Goal: Task Accomplishment & Management: Manage account settings

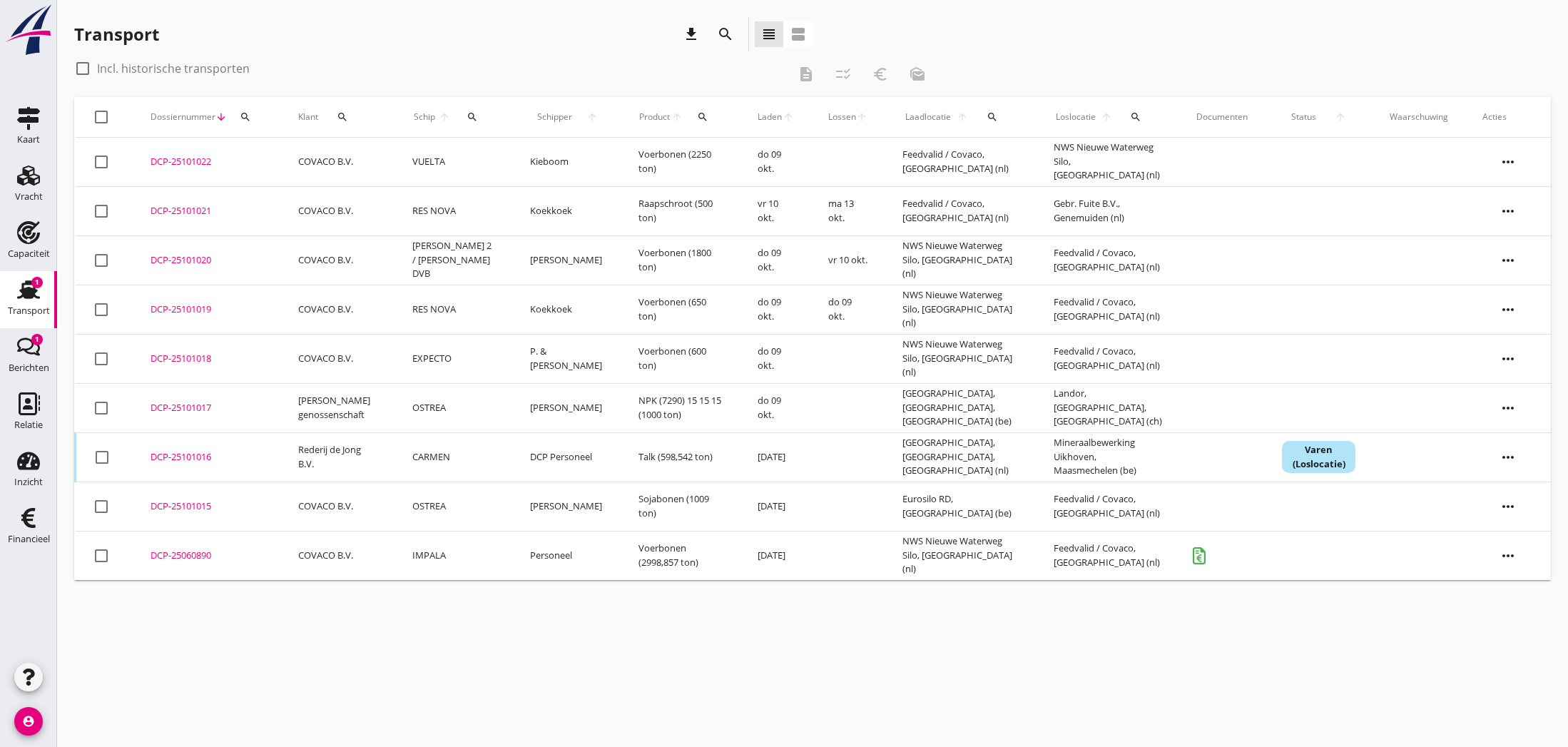
click at [184, 505] on div "DCP-25101015" at bounding box center [207, 507] width 113 height 15
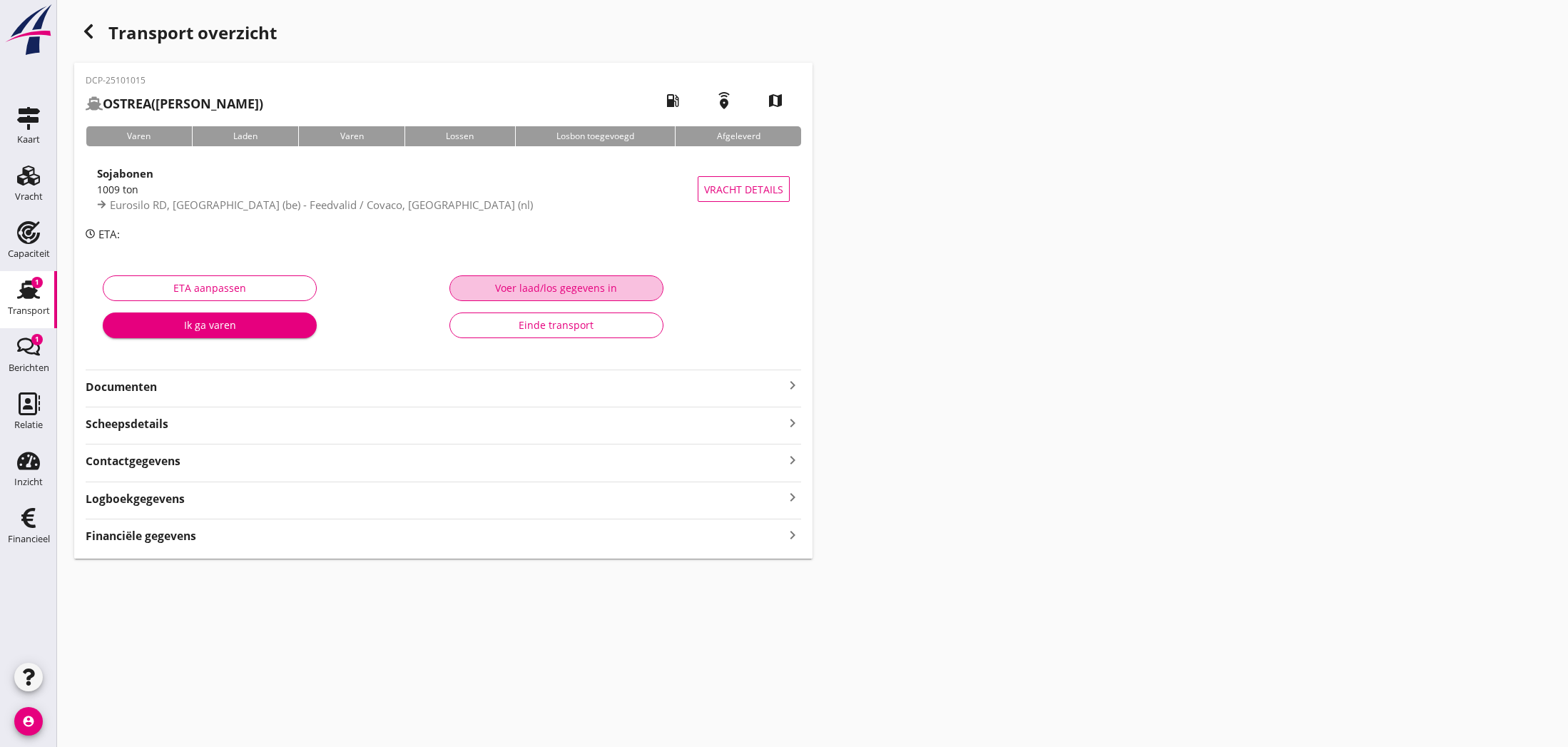
click at [560, 290] on div "Voer laad/los gegevens in" at bounding box center [556, 288] width 190 height 15
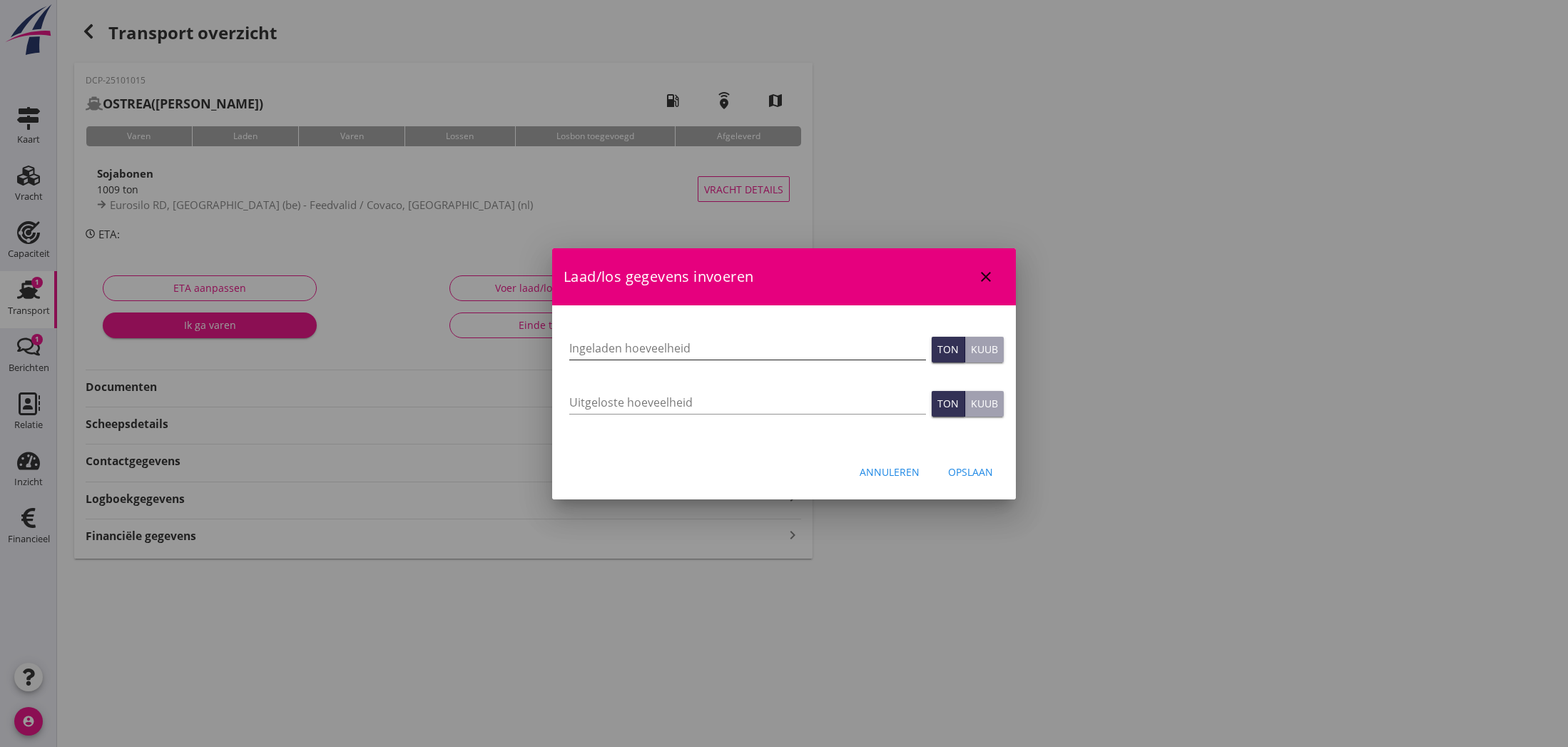
click at [628, 343] on input "Ingeladen hoeveelheid" at bounding box center [747, 348] width 357 height 23
type input "1009.005"
click at [610, 404] on input "Uitgeloste hoeveelheid" at bounding box center [747, 402] width 357 height 23
type input "1009.005"
click at [966, 469] on div "Opslaan" at bounding box center [970, 471] width 45 height 15
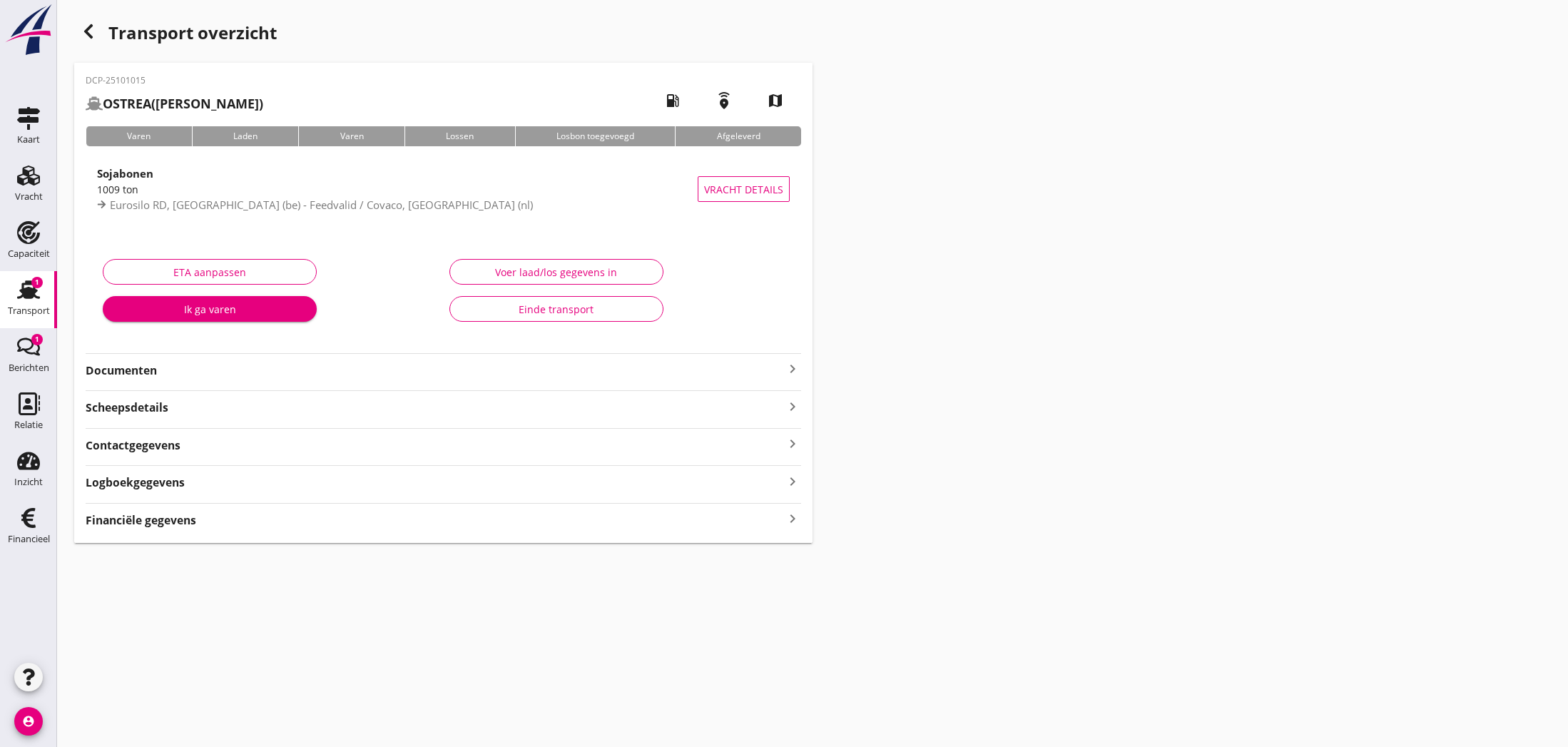
click at [788, 367] on icon "keyboard_arrow_right" at bounding box center [792, 369] width 17 height 17
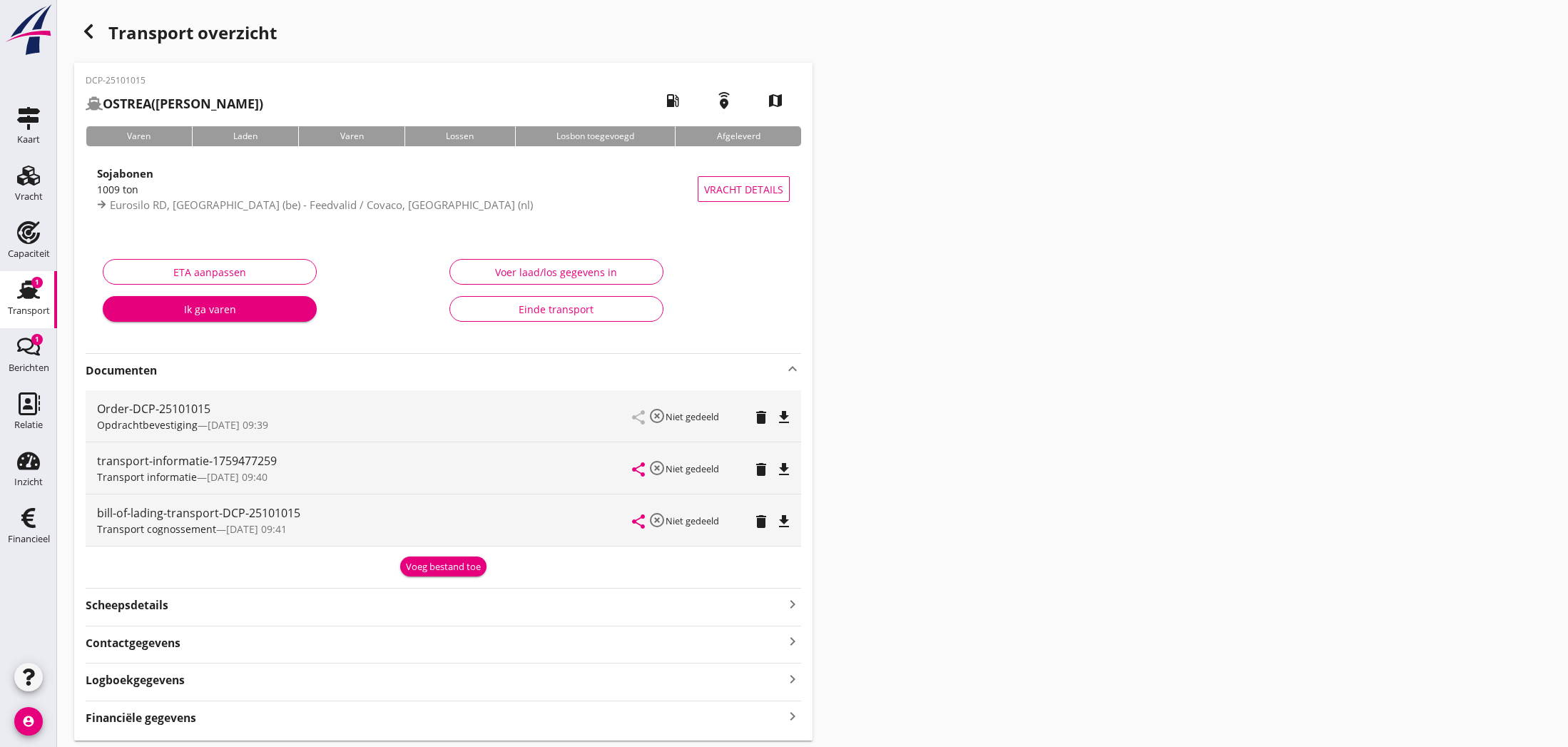
click at [428, 566] on div "Voeg bestand toe" at bounding box center [443, 568] width 75 height 15
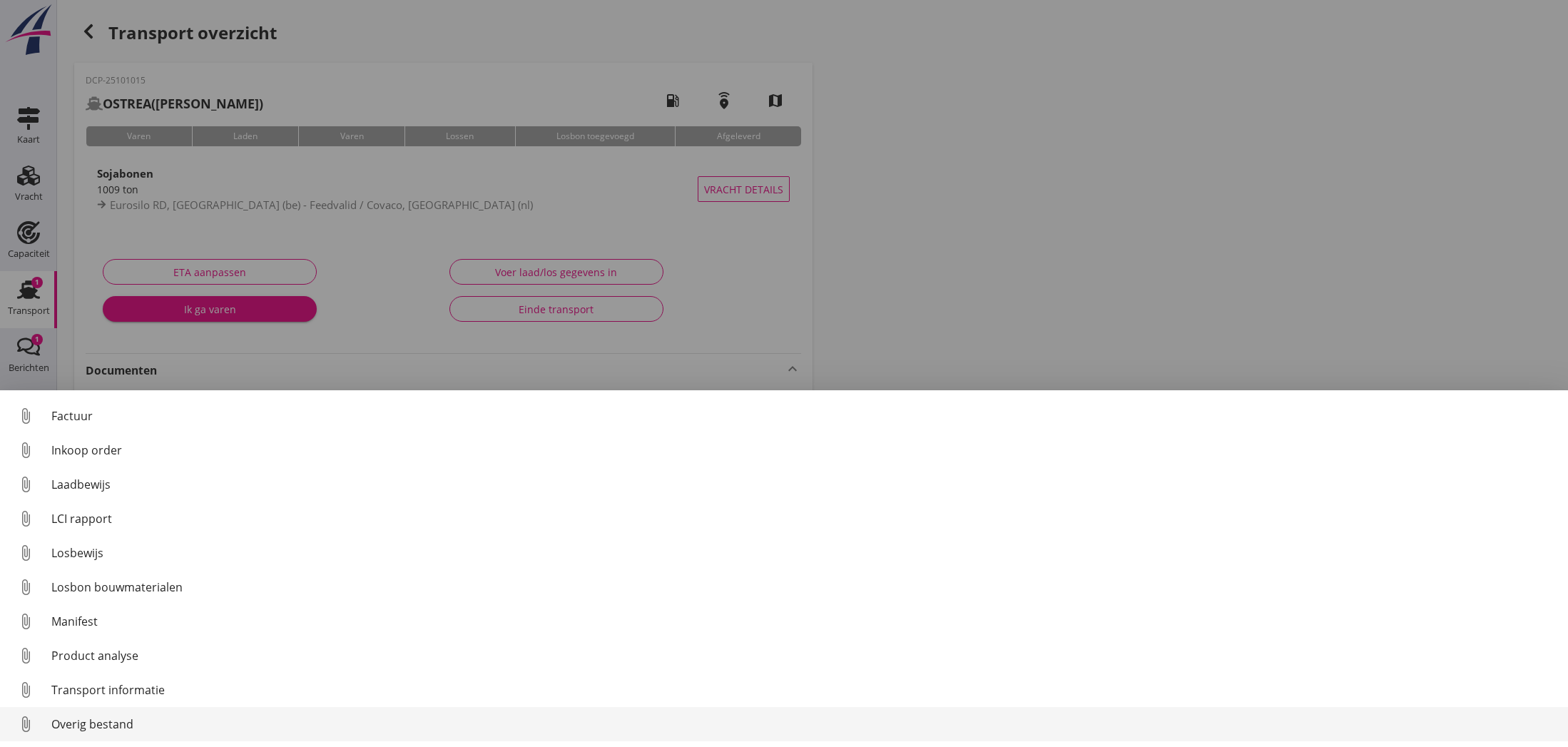
scroll to position [100, 0]
click at [70, 713] on link "attach_file Overig bestand" at bounding box center [784, 724] width 1568 height 34
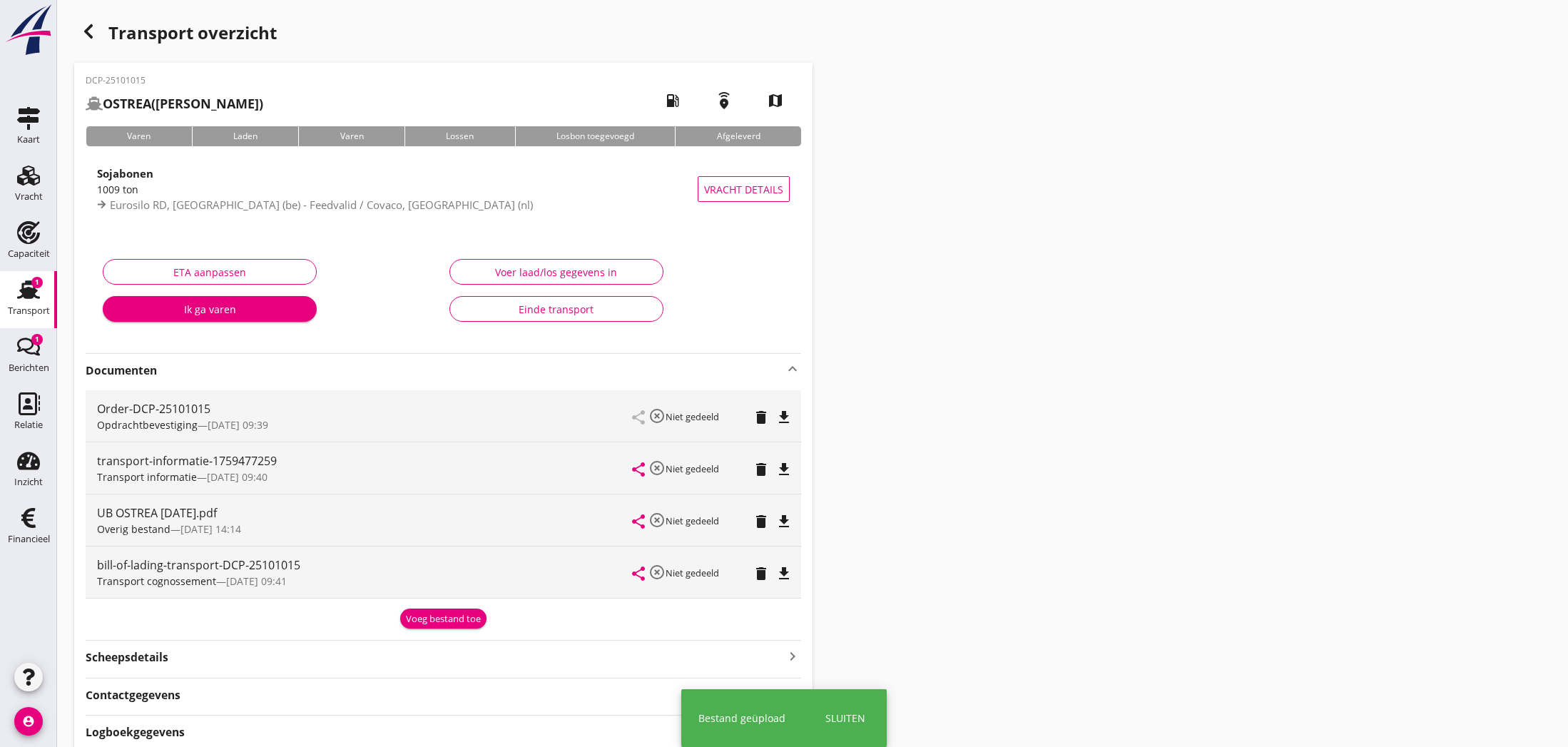
click at [445, 617] on div "Voeg bestand toe" at bounding box center [443, 619] width 75 height 15
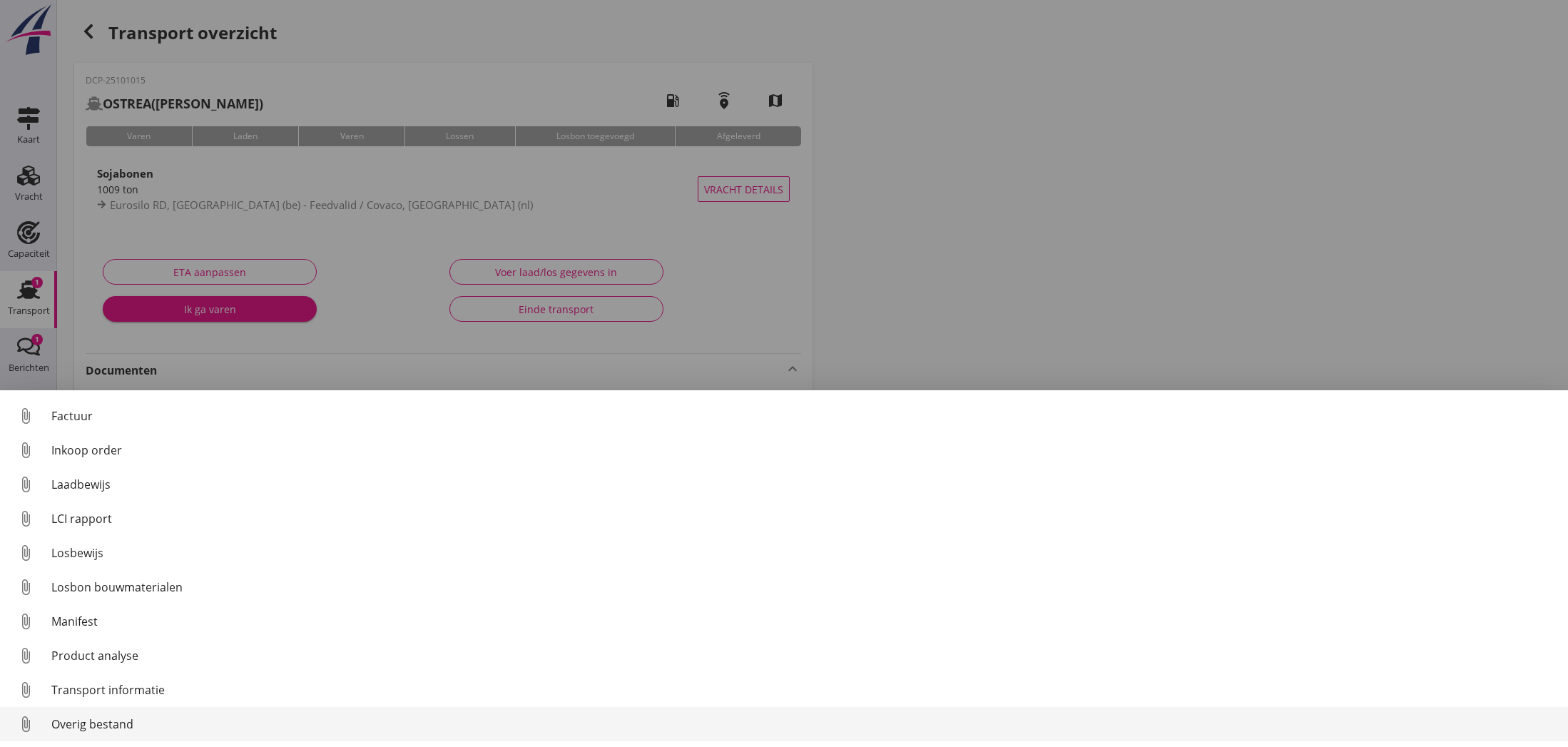
click at [193, 724] on div "Overig bestand" at bounding box center [804, 724] width 1505 height 17
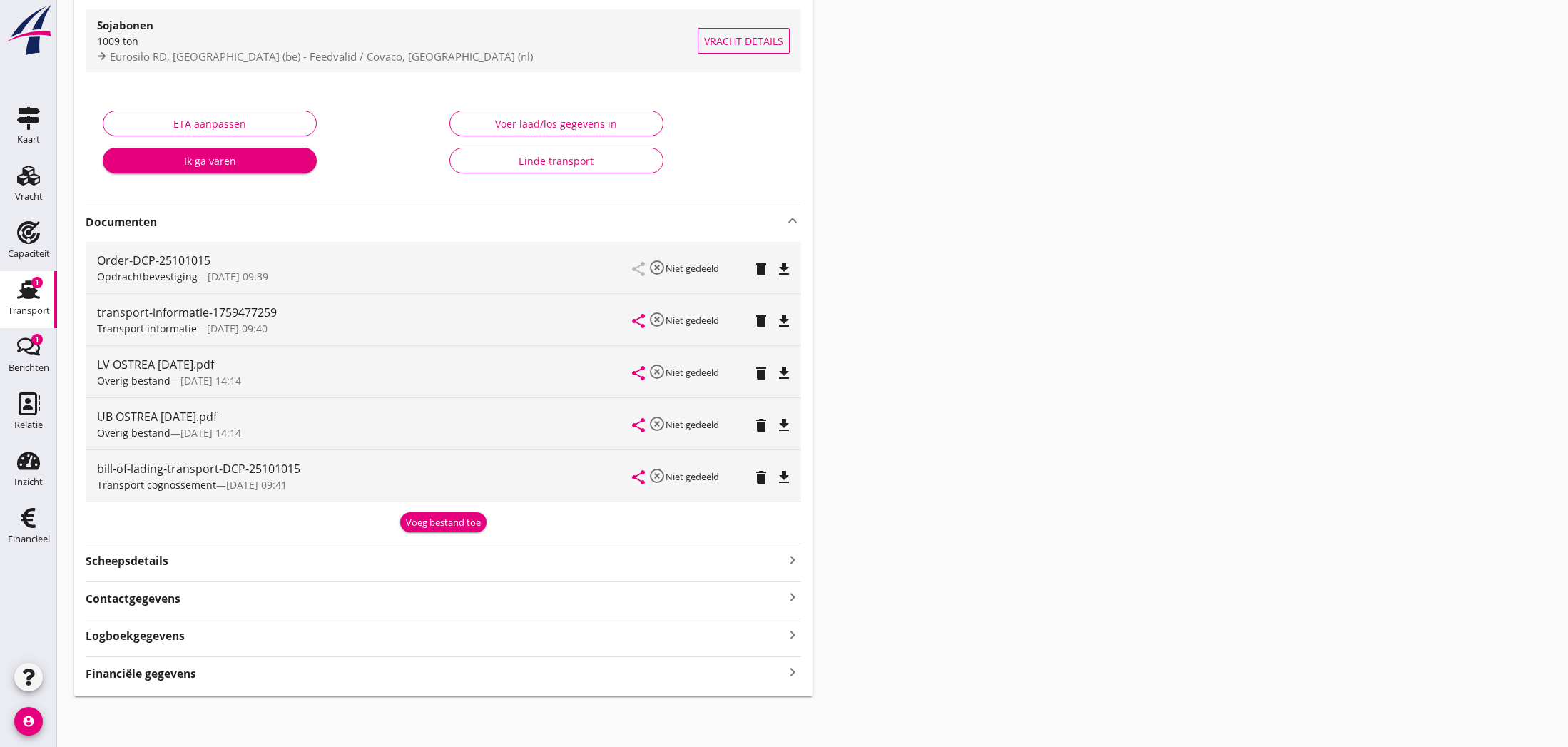
scroll to position [148, 0]
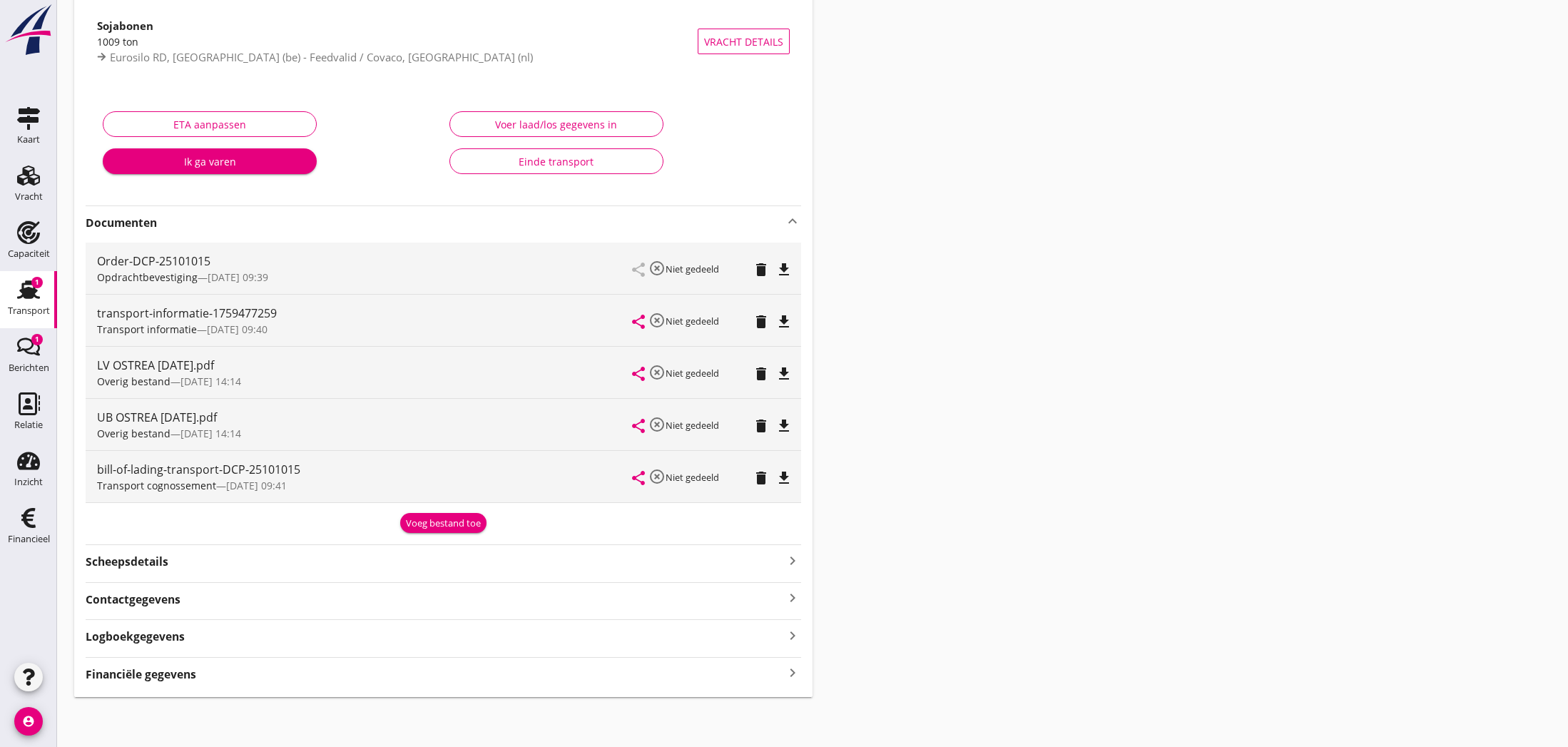
click at [122, 679] on strong "Financiële gegevens" at bounding box center [141, 674] width 111 height 16
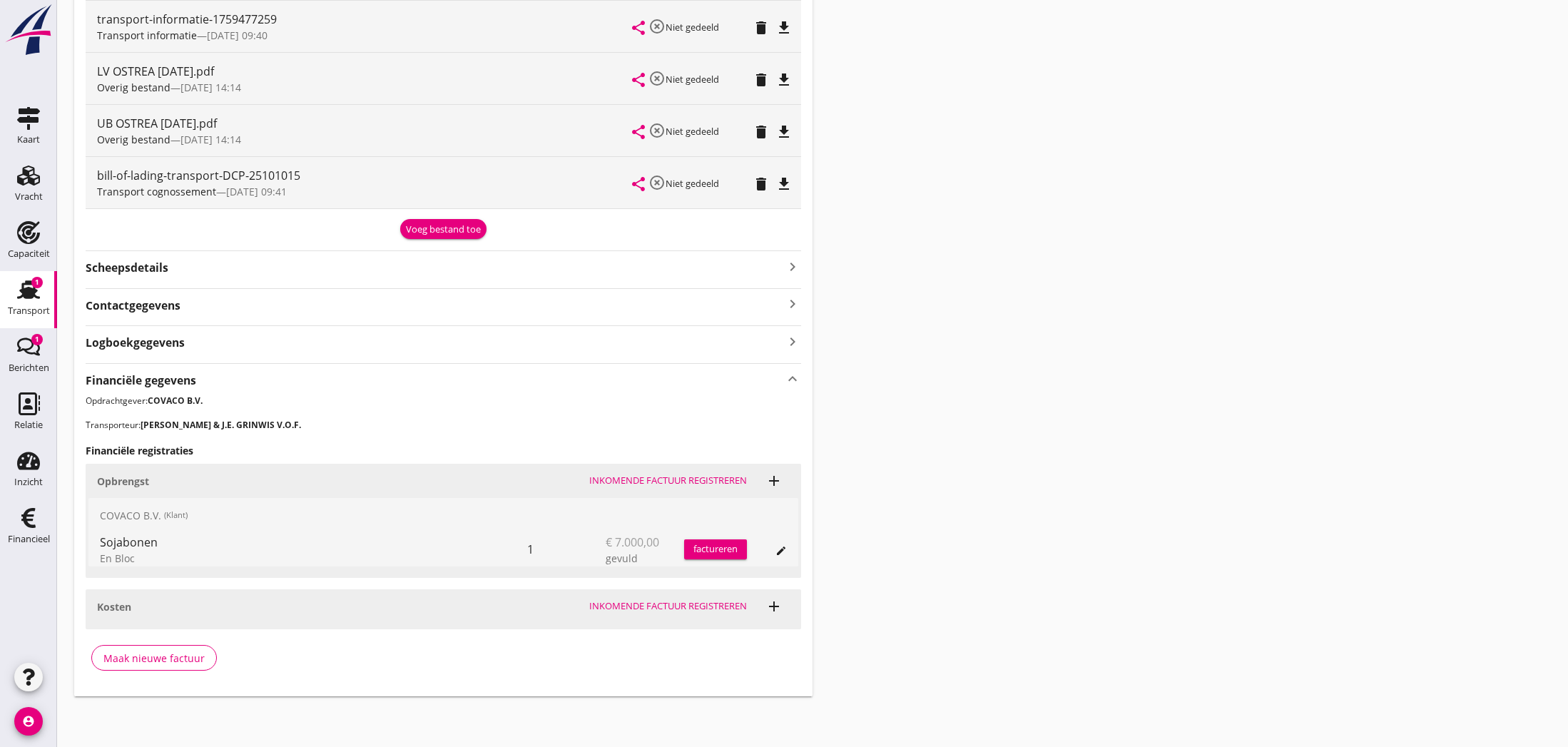
scroll to position [441, 0]
click at [153, 656] on div "Maak nieuwe factuur" at bounding box center [154, 658] width 101 height 15
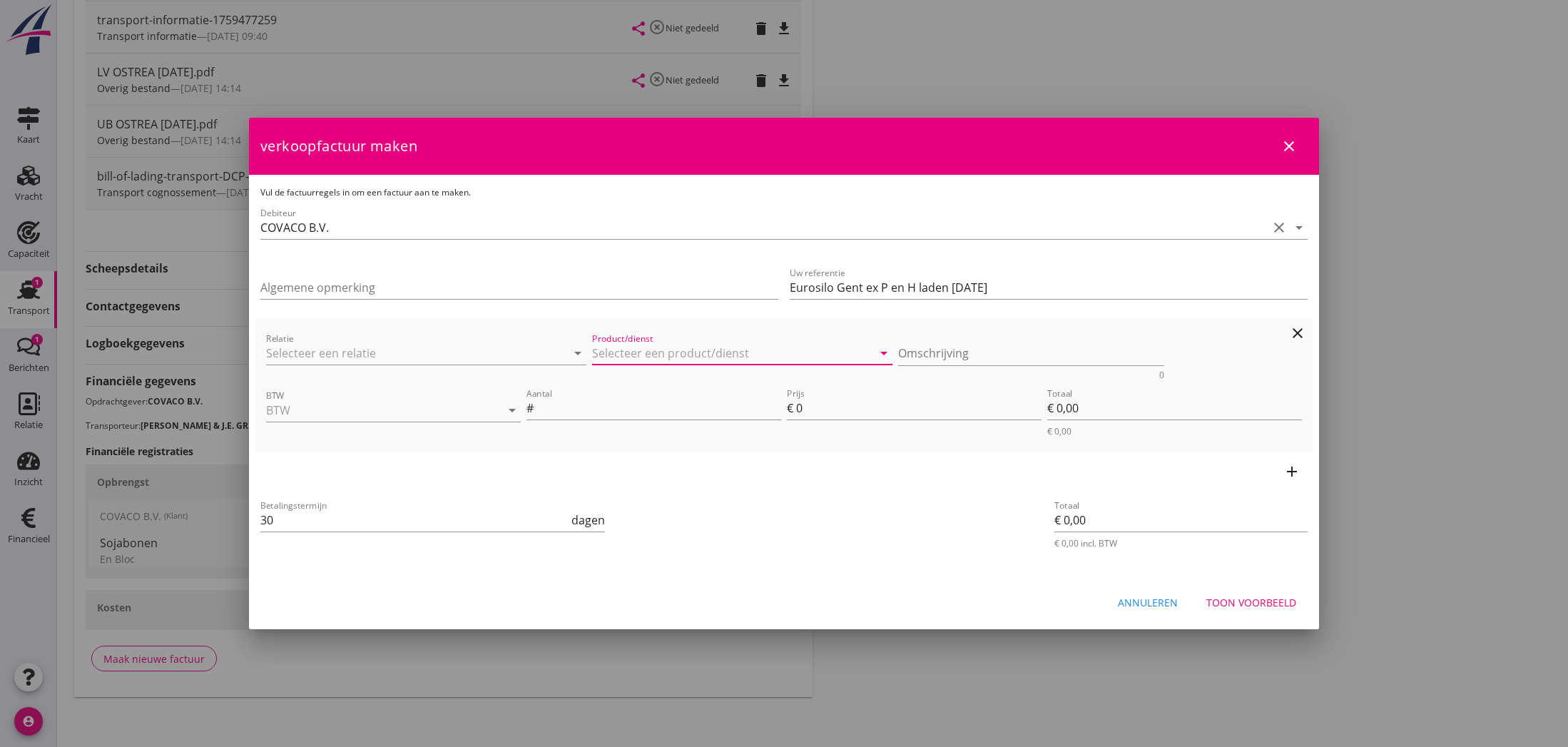
click at [624, 354] on input "Product/dienst" at bounding box center [732, 353] width 281 height 23
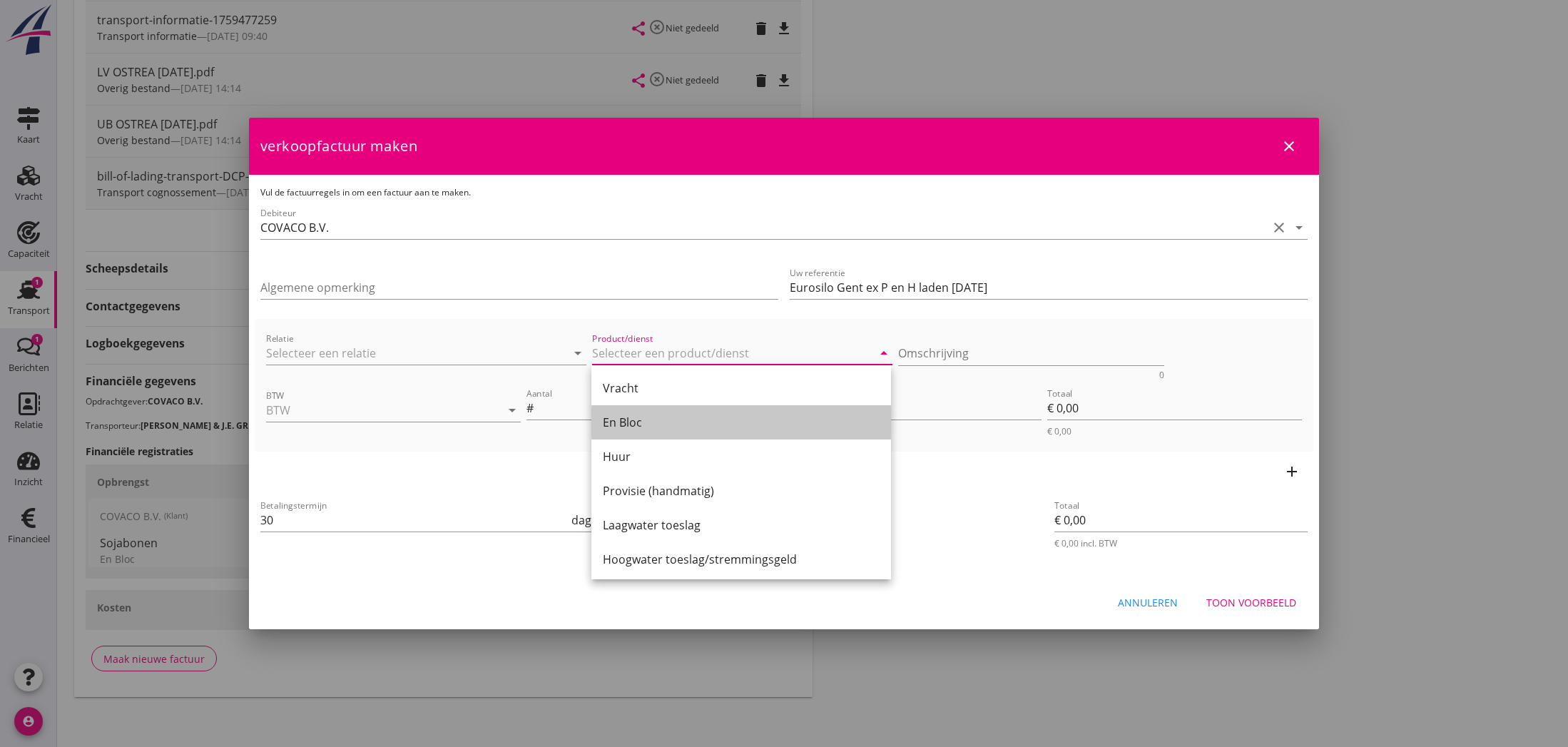
drag, startPoint x: 629, startPoint y: 427, endPoint x: 636, endPoint y: 425, distance: 7.3
click at [632, 425] on div "En Bloc" at bounding box center [741, 422] width 277 height 17
type input "En Bloc"
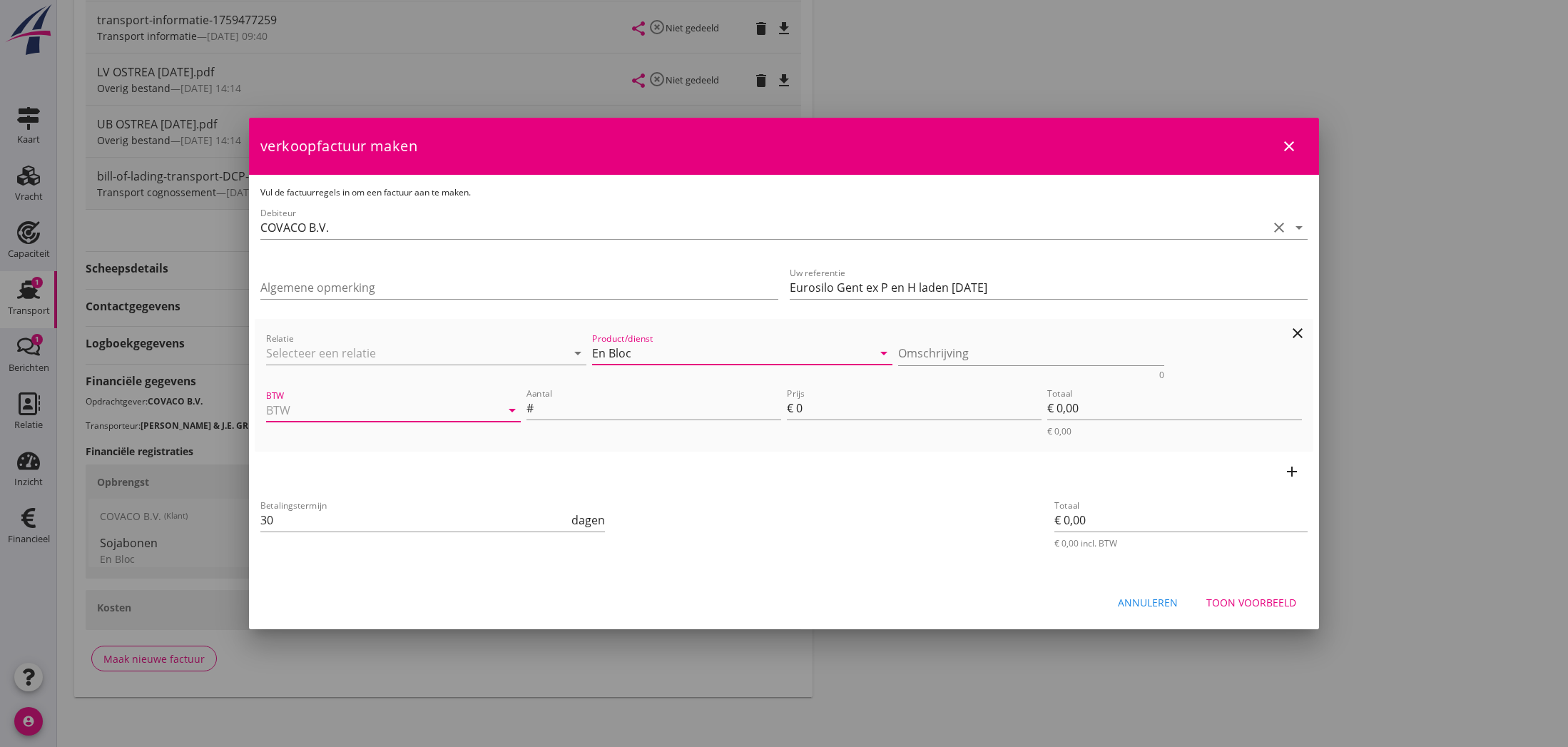
click at [410, 408] on input "BTW" at bounding box center [374, 410] width 215 height 23
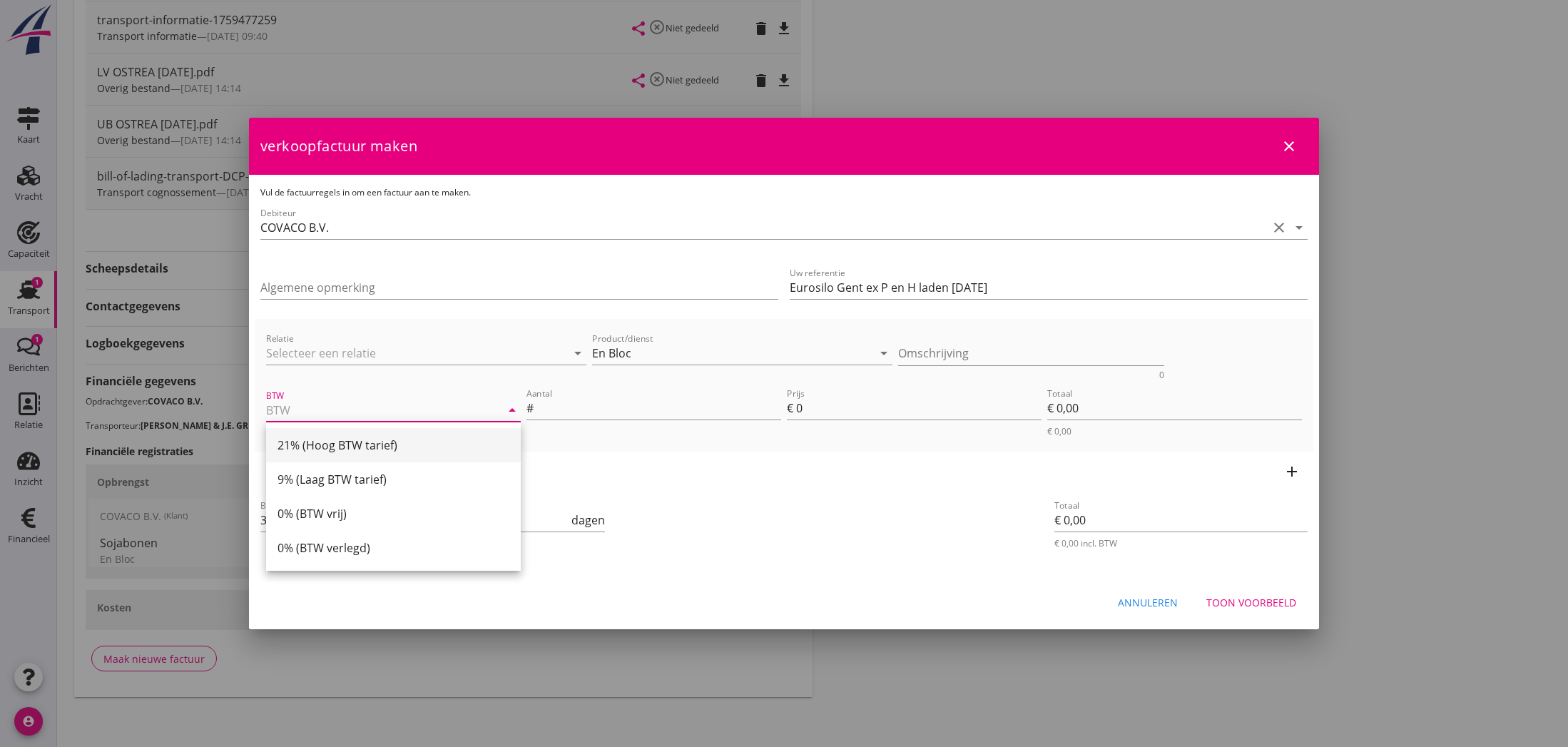
click at [382, 450] on div "21% (Hoog BTW tarief)" at bounding box center [393, 445] width 232 height 17
type input "21% (Hoog BTW tarief)"
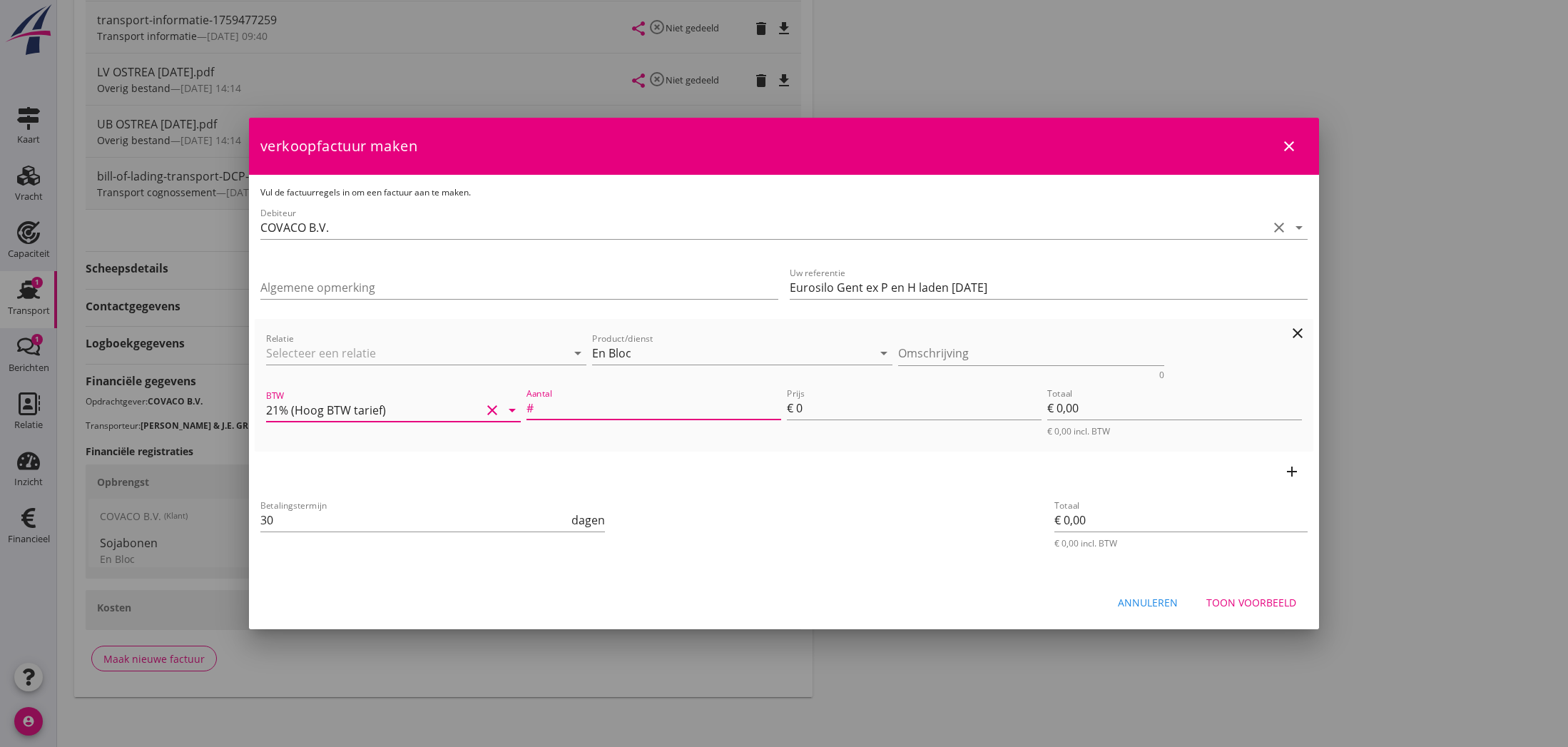
click at [589, 412] on input "Aantal" at bounding box center [658, 407] width 245 height 23
type input "1"
click at [804, 411] on input "0" at bounding box center [919, 407] width 245 height 23
type input "7"
type input "€ 7,00"
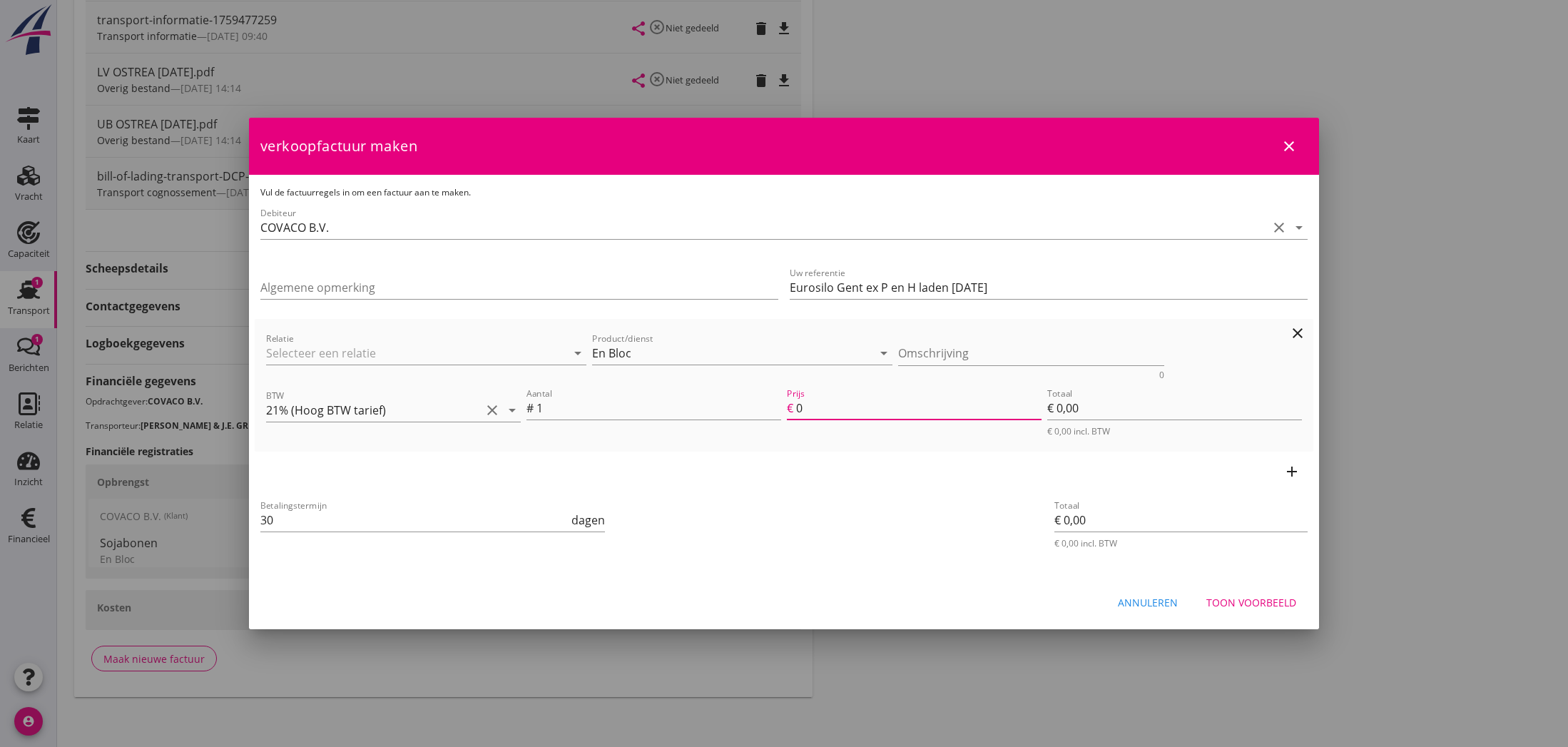
type input "€ 7,00"
type input "70"
type input "€ 70,00"
type input "700"
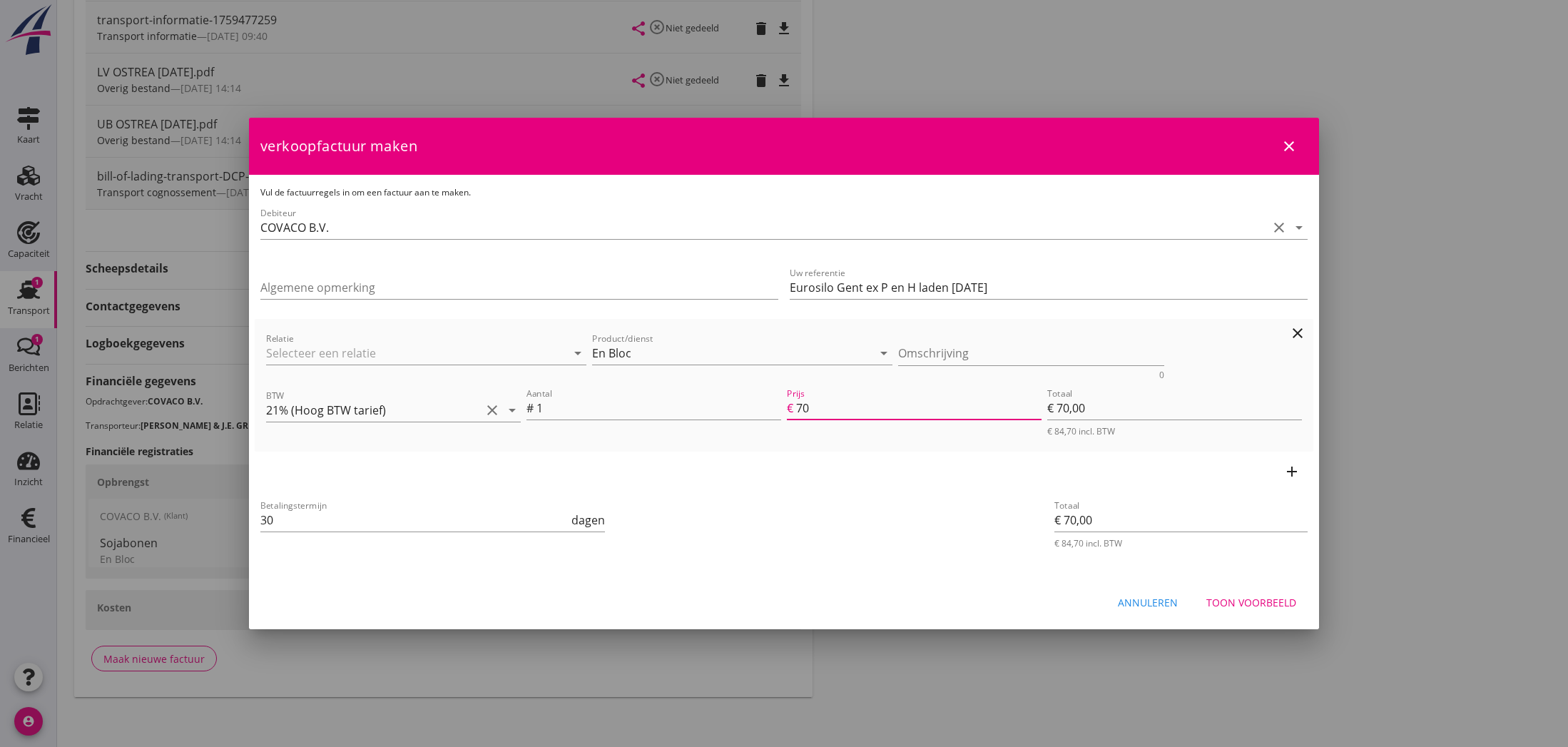
type input "€ 700,00"
type input "7000"
type input "€ 7.000,00"
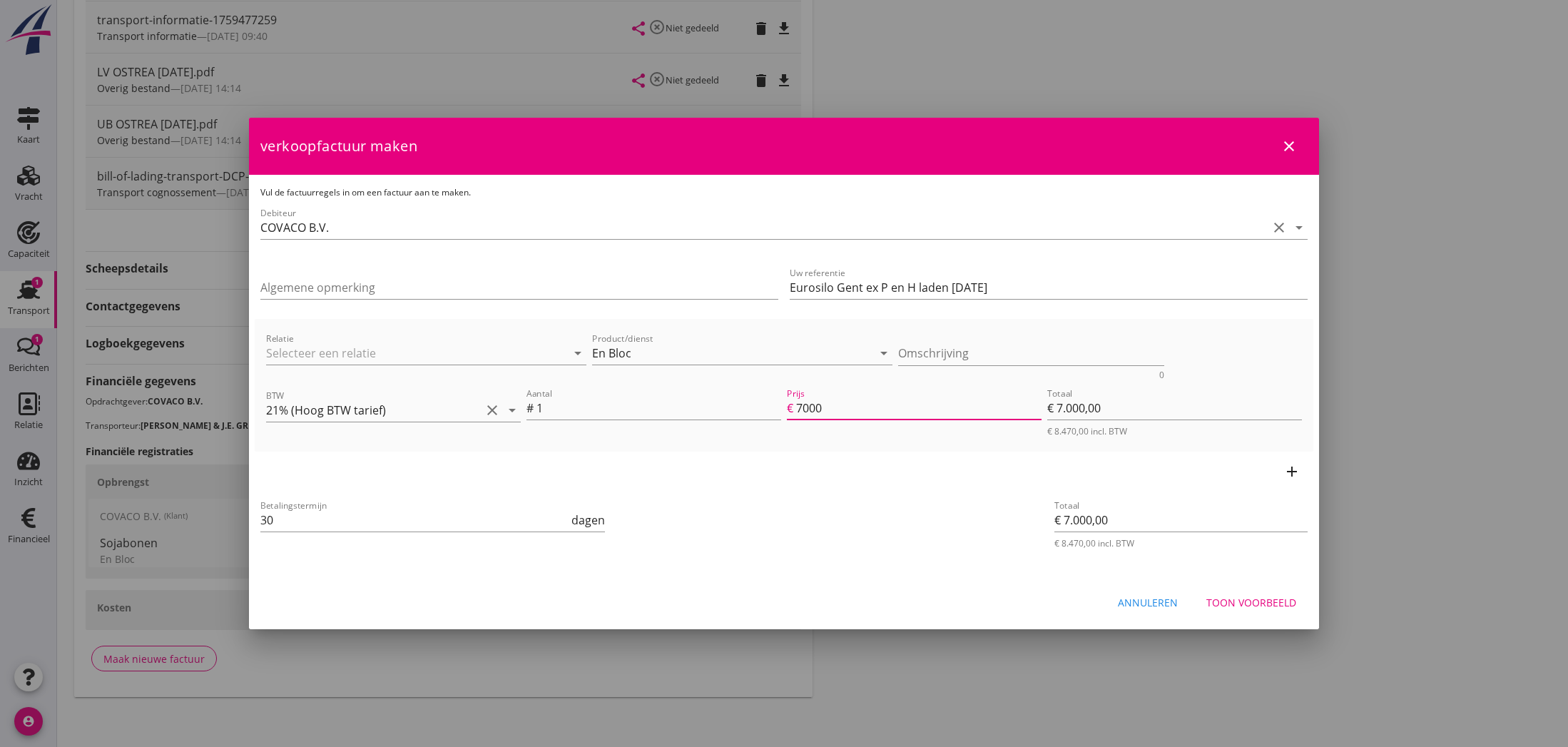
type input "7000"
click at [1292, 471] on icon "add" at bounding box center [1291, 471] width 17 height 17
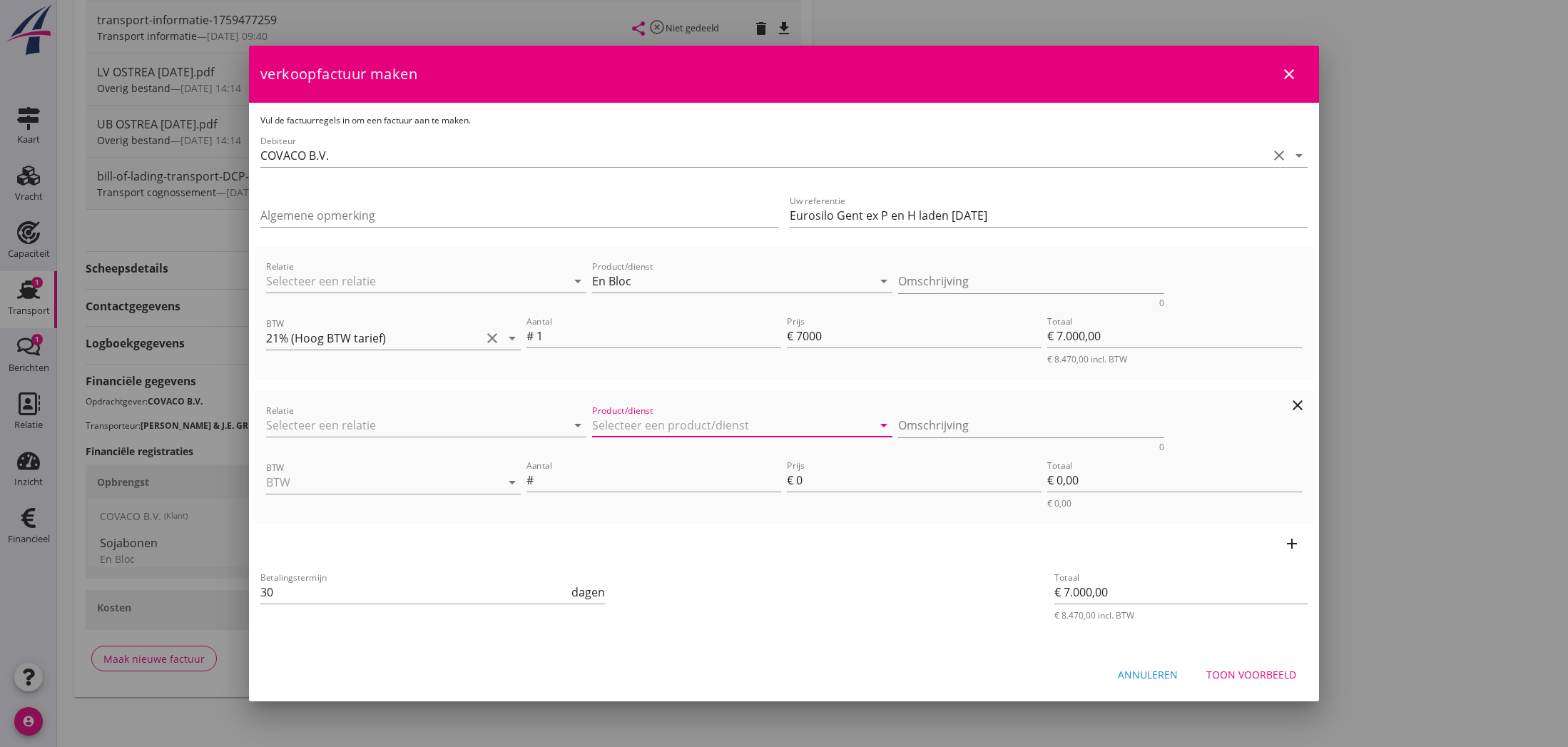
click at [675, 423] on input "Product/dienst" at bounding box center [732, 425] width 281 height 23
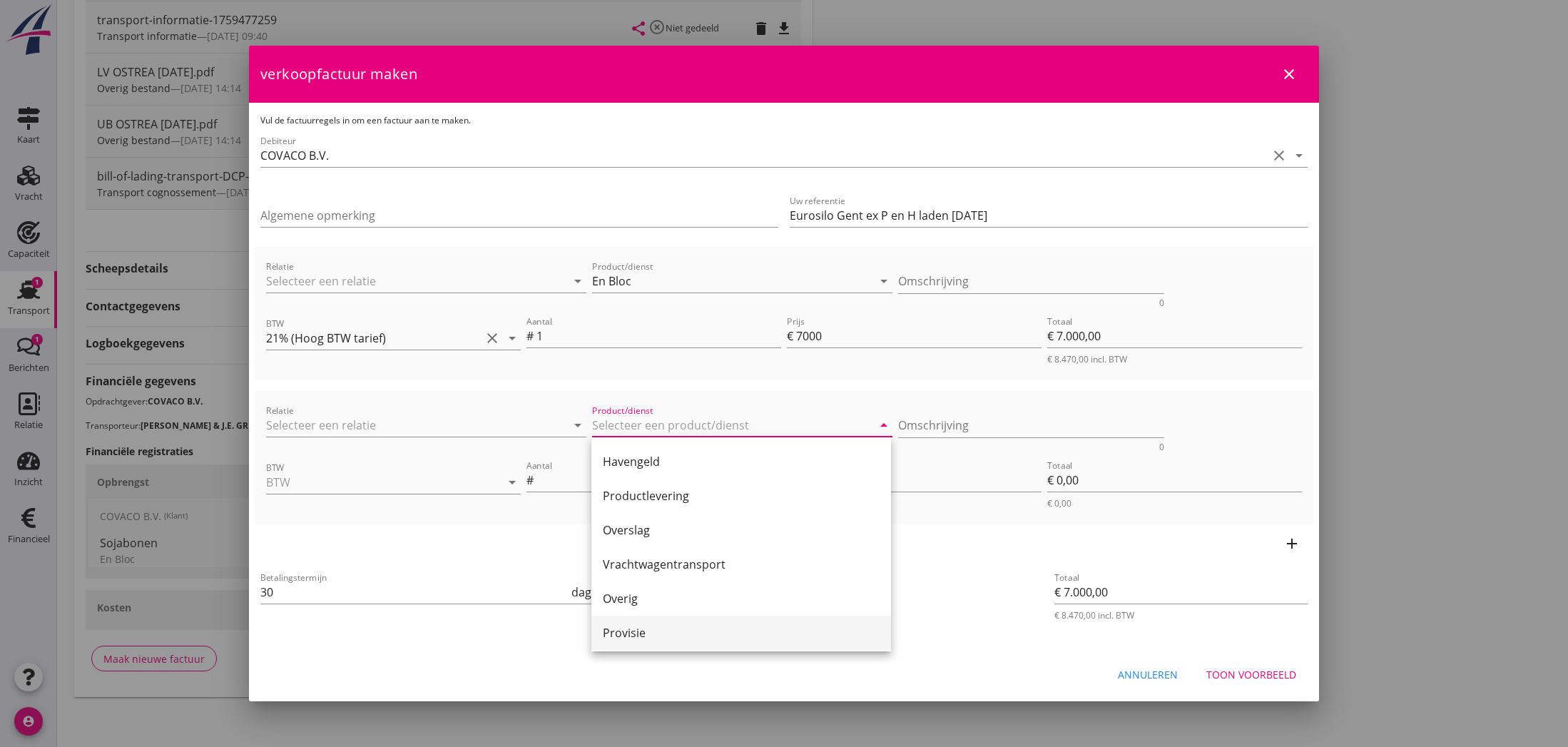
scroll to position [342, 0]
click at [649, 631] on div "Provisie" at bounding box center [741, 631] width 277 height 17
type input "Provisie"
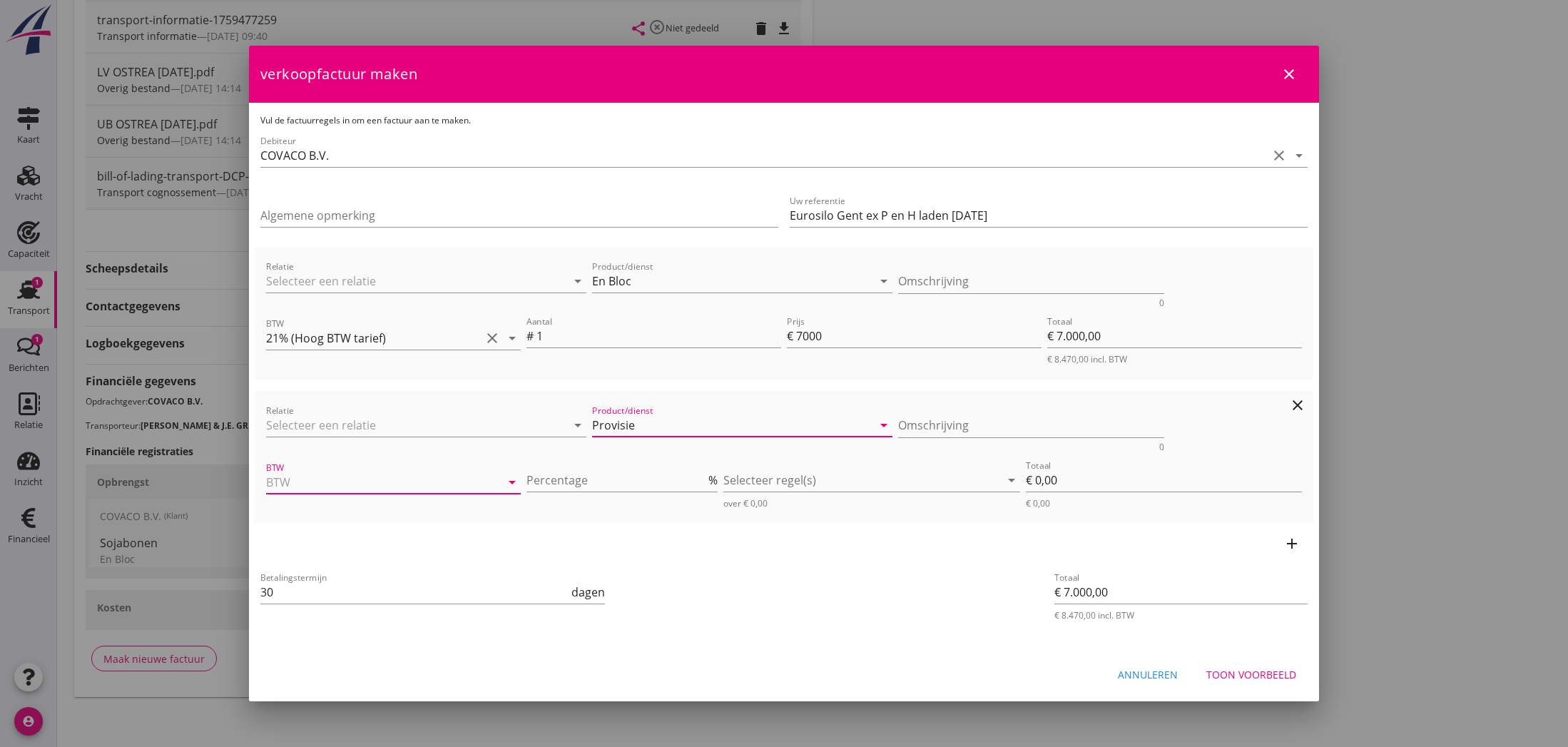
click at [408, 481] on input "BTW" at bounding box center [374, 482] width 215 height 23
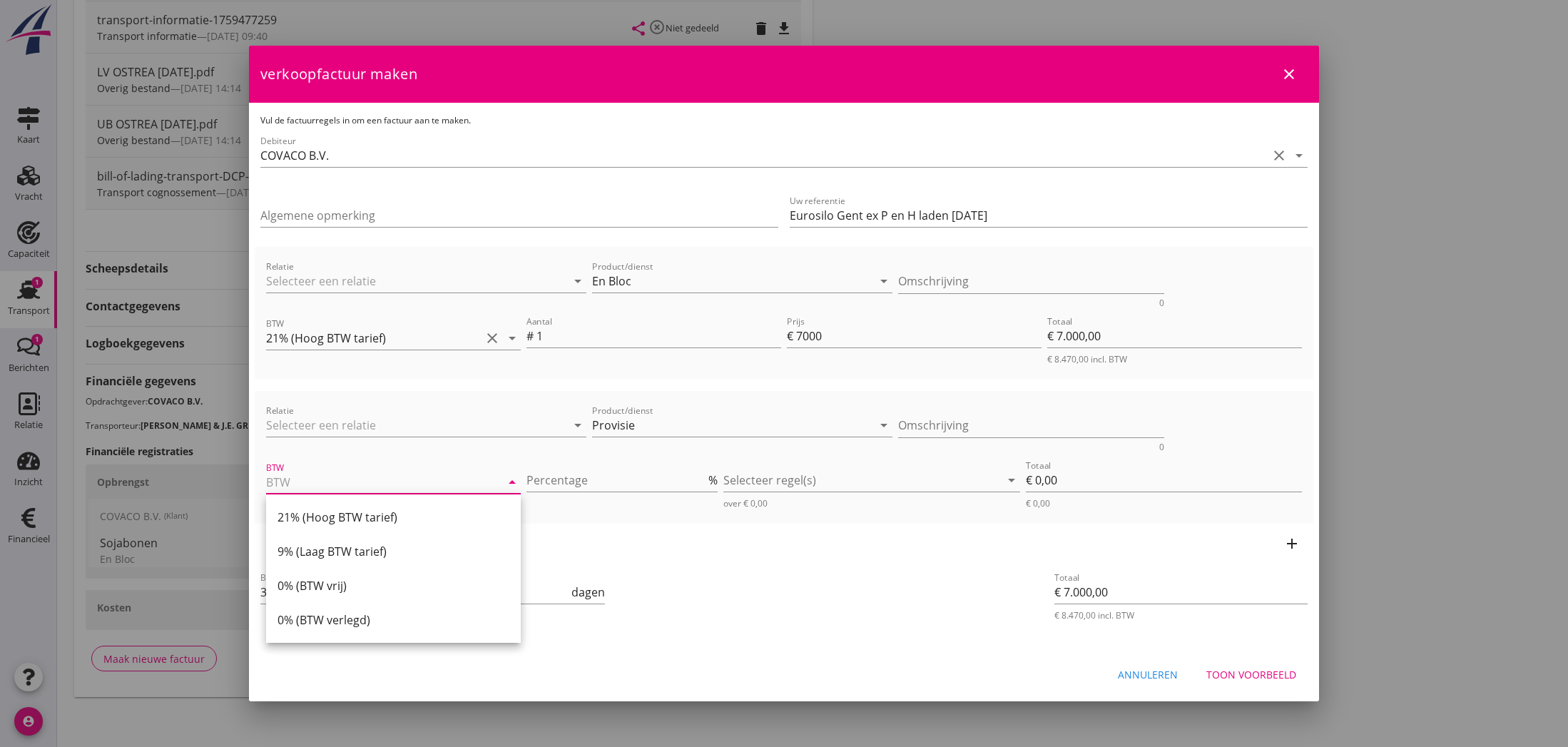
drag, startPoint x: 389, startPoint y: 515, endPoint x: 437, endPoint y: 510, distance: 48.3
click at [394, 515] on div "21% (Hoog BTW tarief)" at bounding box center [393, 517] width 232 height 17
type input "21% (Hoog BTW tarief)"
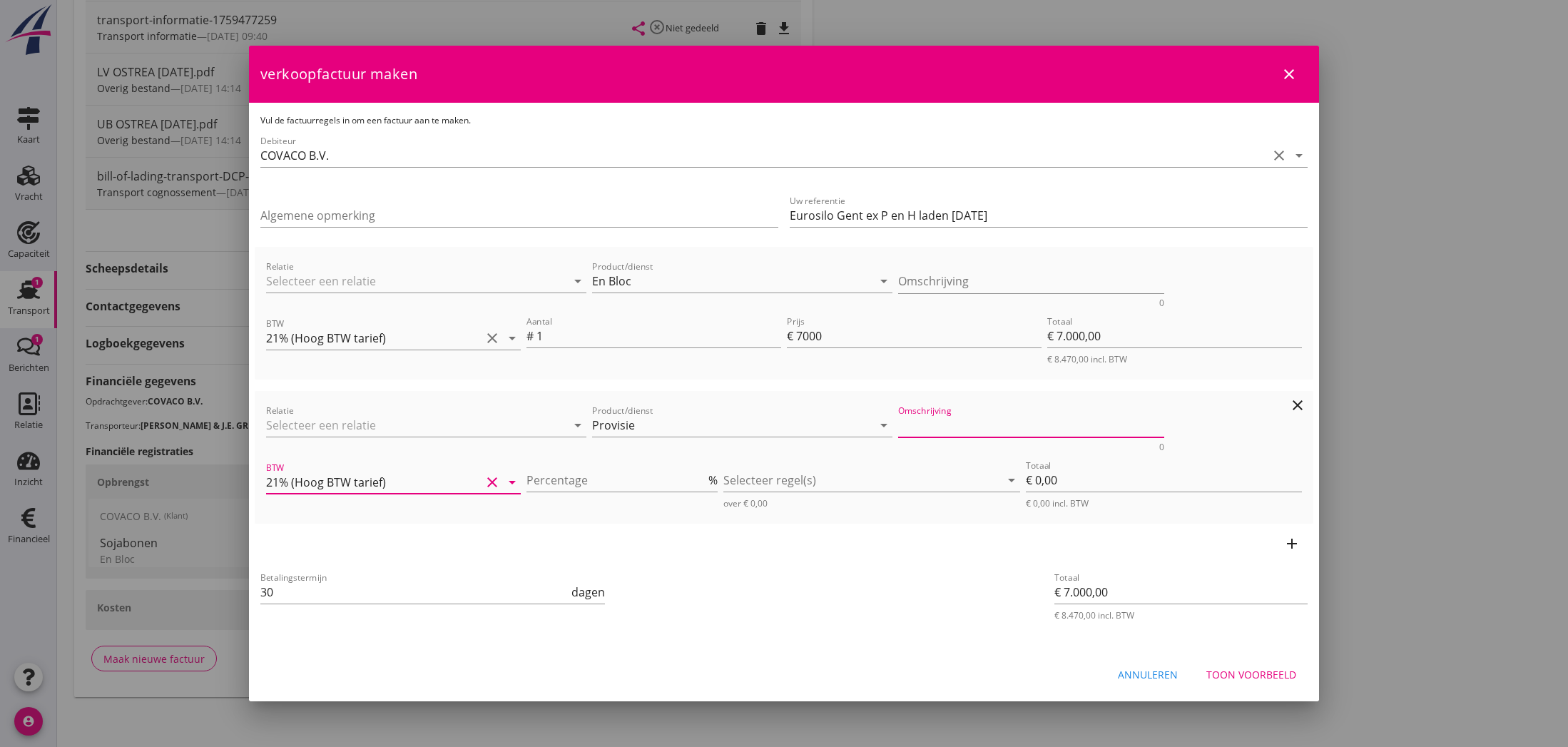
click at [951, 424] on textarea "Omschrijving" at bounding box center [1032, 425] width 267 height 23
type textarea "Fee"
click at [704, 475] on input "1" at bounding box center [615, 480] width 179 height 23
click at [704, 475] on input "2" at bounding box center [615, 480] width 179 height 23
click at [704, 475] on input "3" at bounding box center [615, 480] width 179 height 23
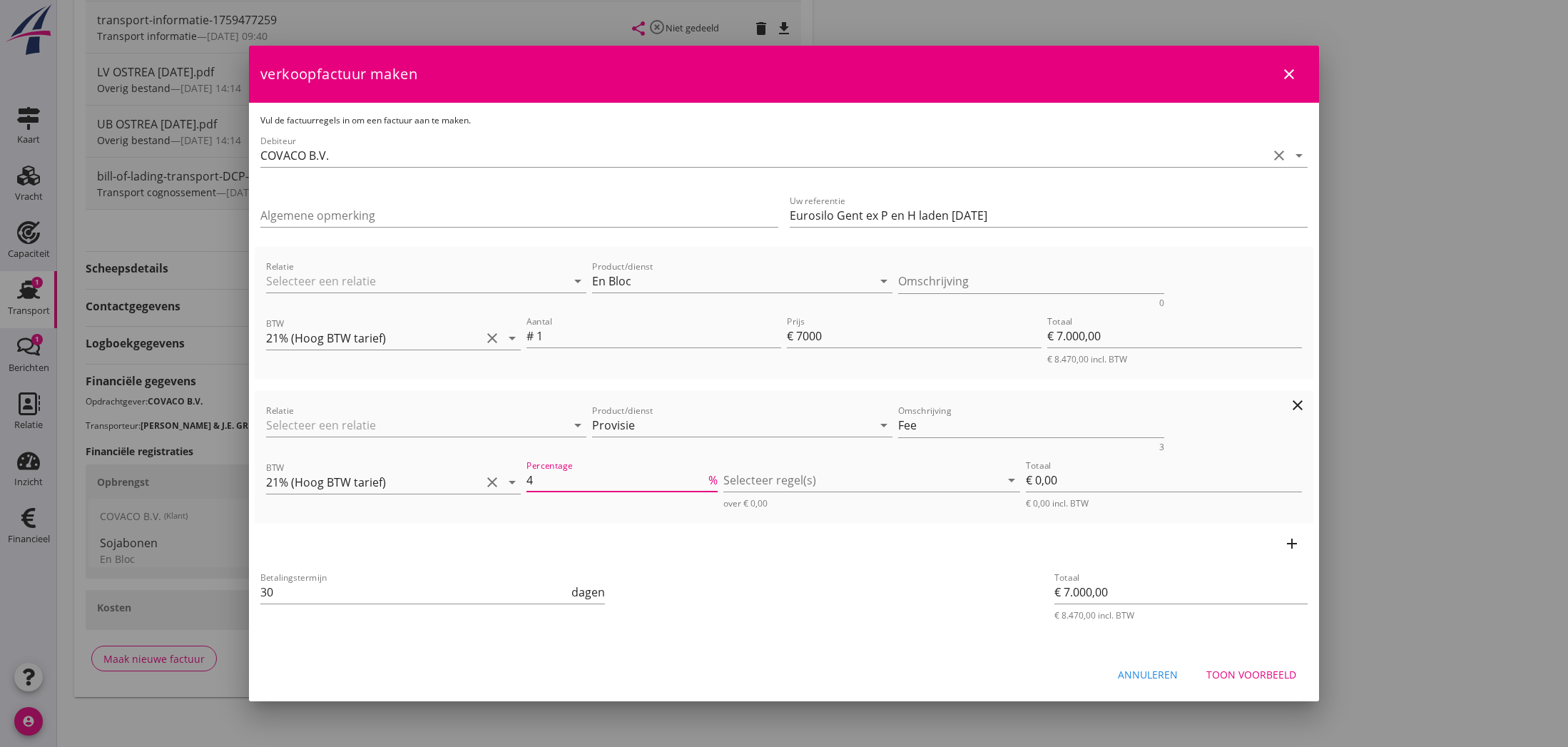
click at [704, 475] on input "4" at bounding box center [615, 480] width 179 height 23
click at [704, 475] on input "5" at bounding box center [615, 480] width 179 height 23
click at [704, 475] on input "6" at bounding box center [615, 480] width 179 height 23
click at [704, 475] on input "7" at bounding box center [615, 480] width 179 height 23
type input "8"
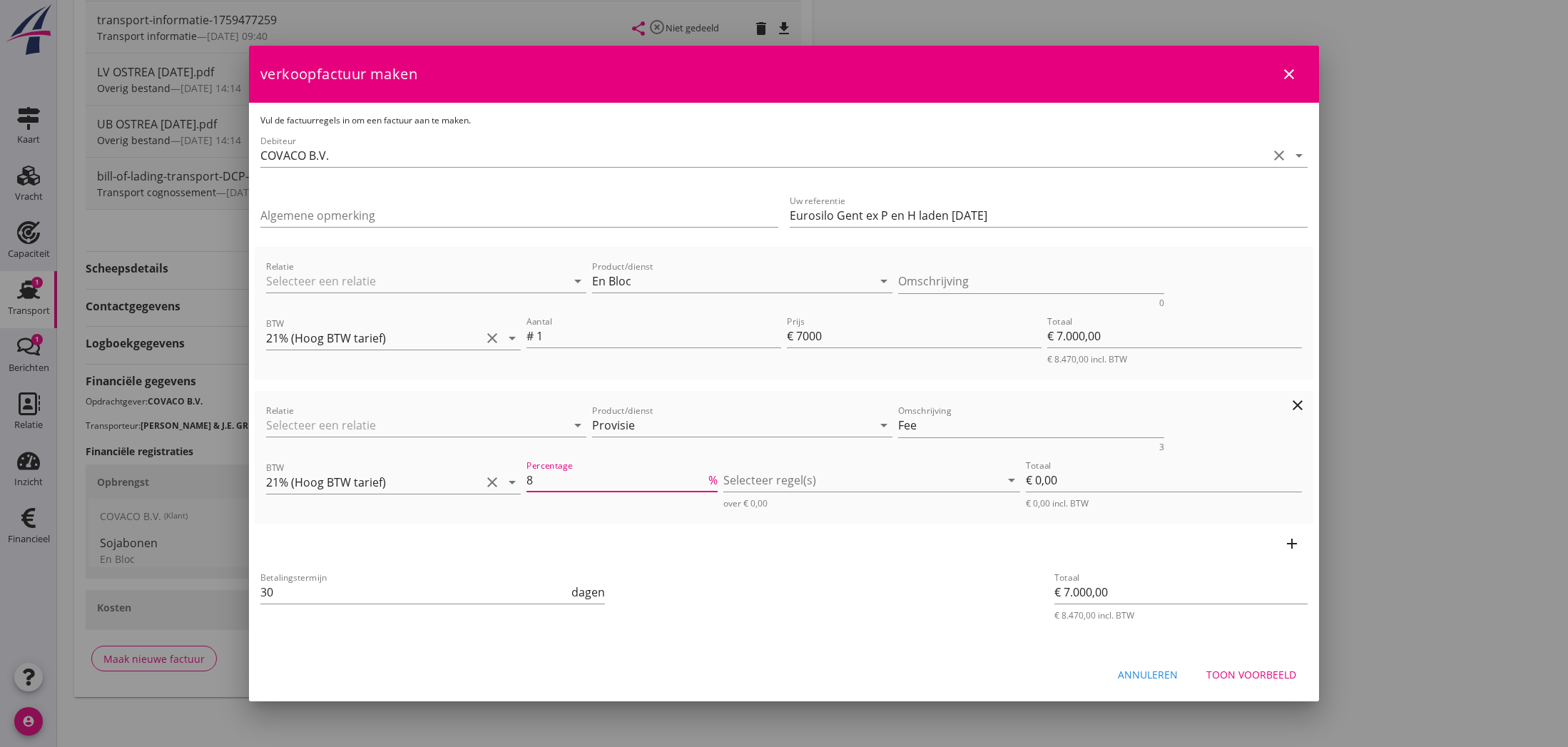
click at [704, 475] on input "8" at bounding box center [615, 480] width 179 height 23
click at [756, 485] on div at bounding box center [861, 480] width 276 height 23
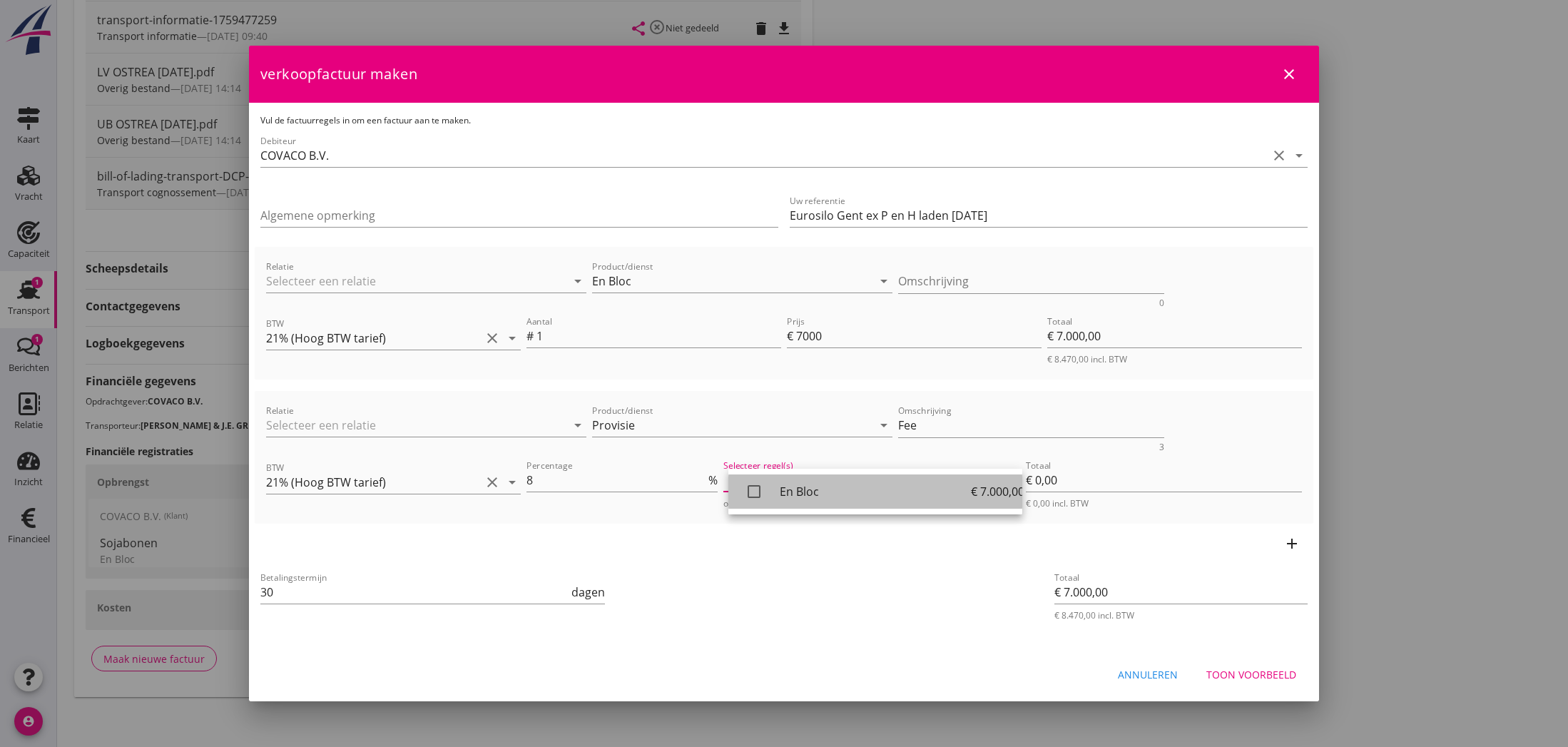
click at [751, 490] on icon "check_box_outline_blank" at bounding box center [754, 491] width 28 height 28
type input "€ 560,00"
click at [1270, 675] on div "Toon voorbeeld" at bounding box center [1251, 674] width 90 height 15
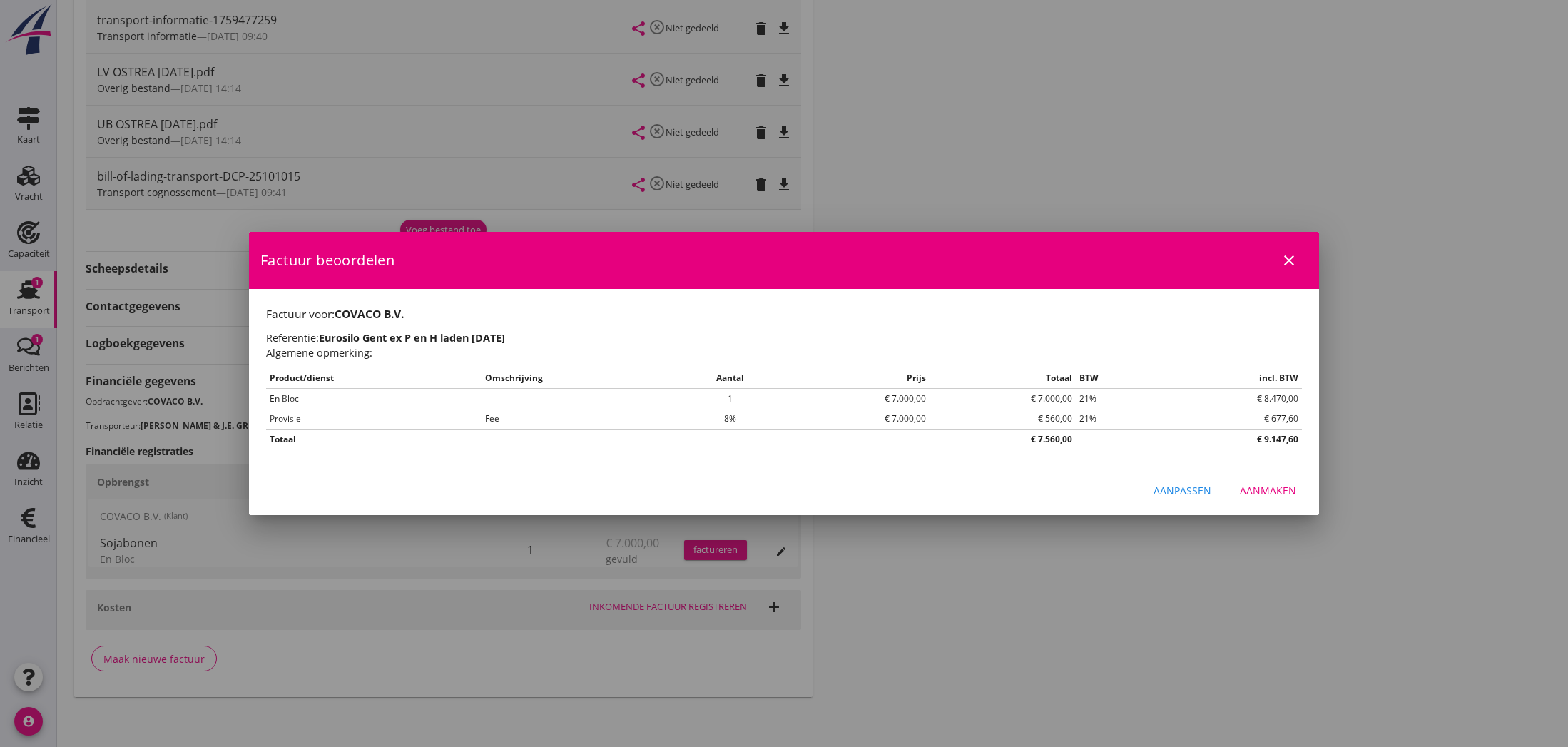
click at [1285, 495] on div "Aanmaken" at bounding box center [1268, 490] width 57 height 15
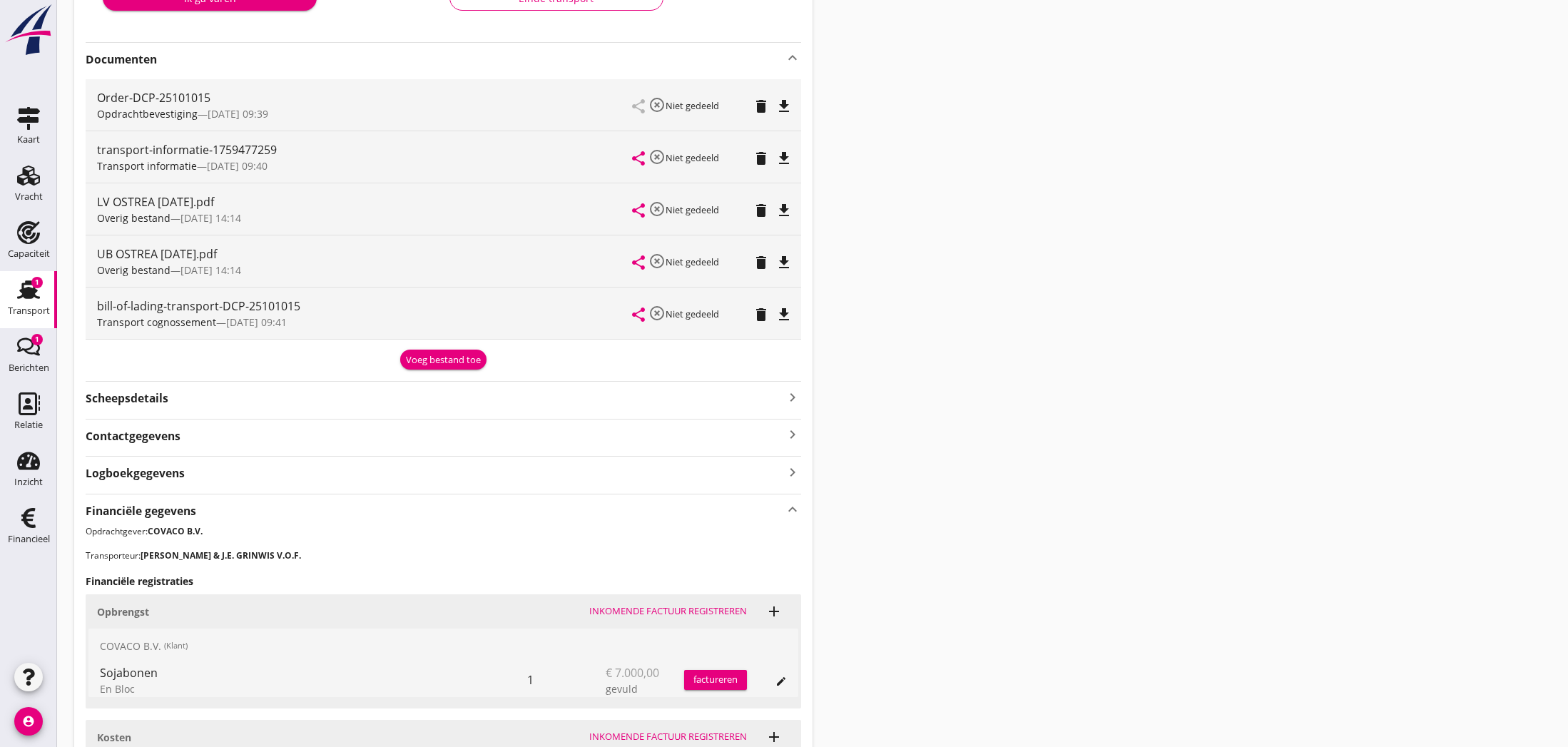
scroll to position [257, 0]
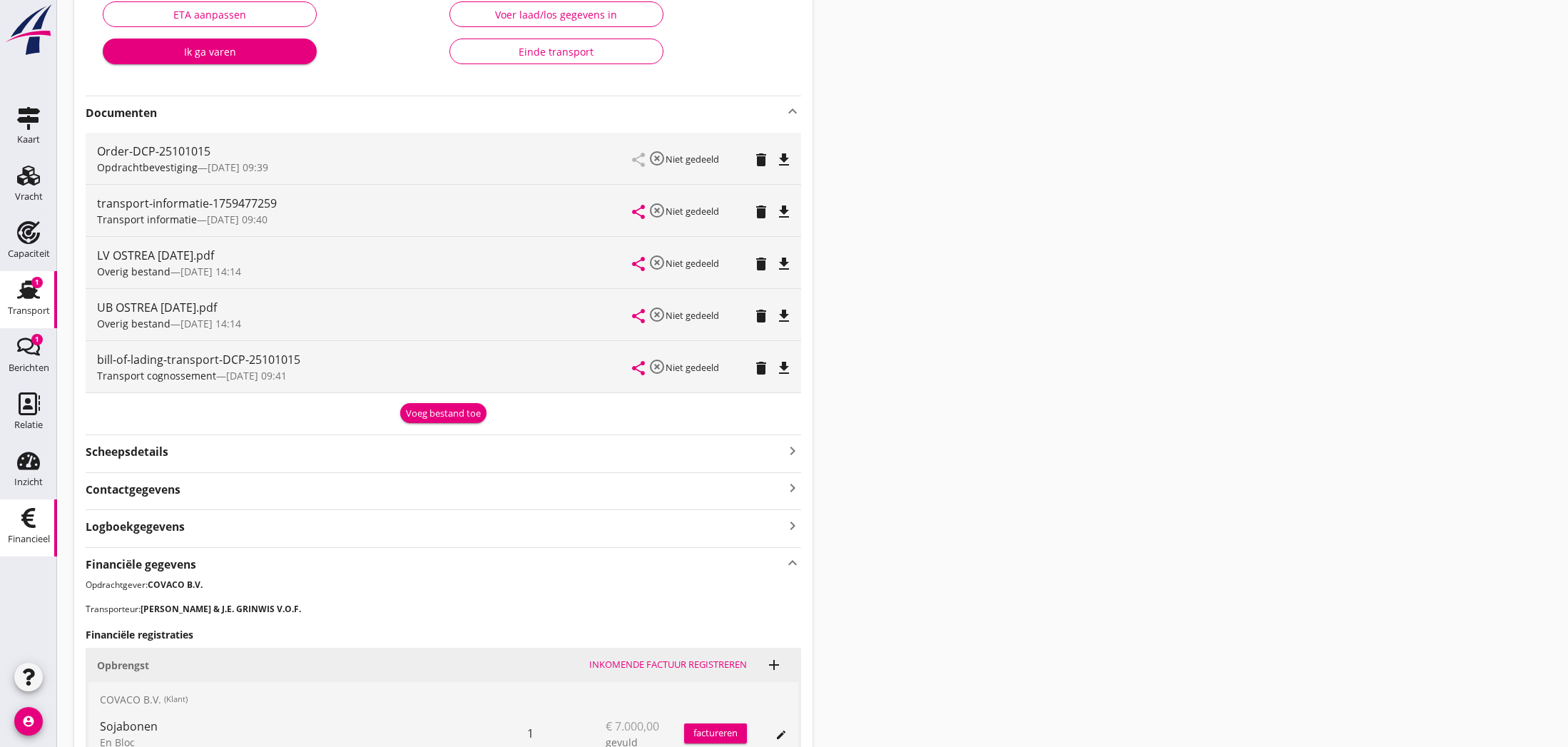
click at [26, 519] on use at bounding box center [28, 517] width 15 height 20
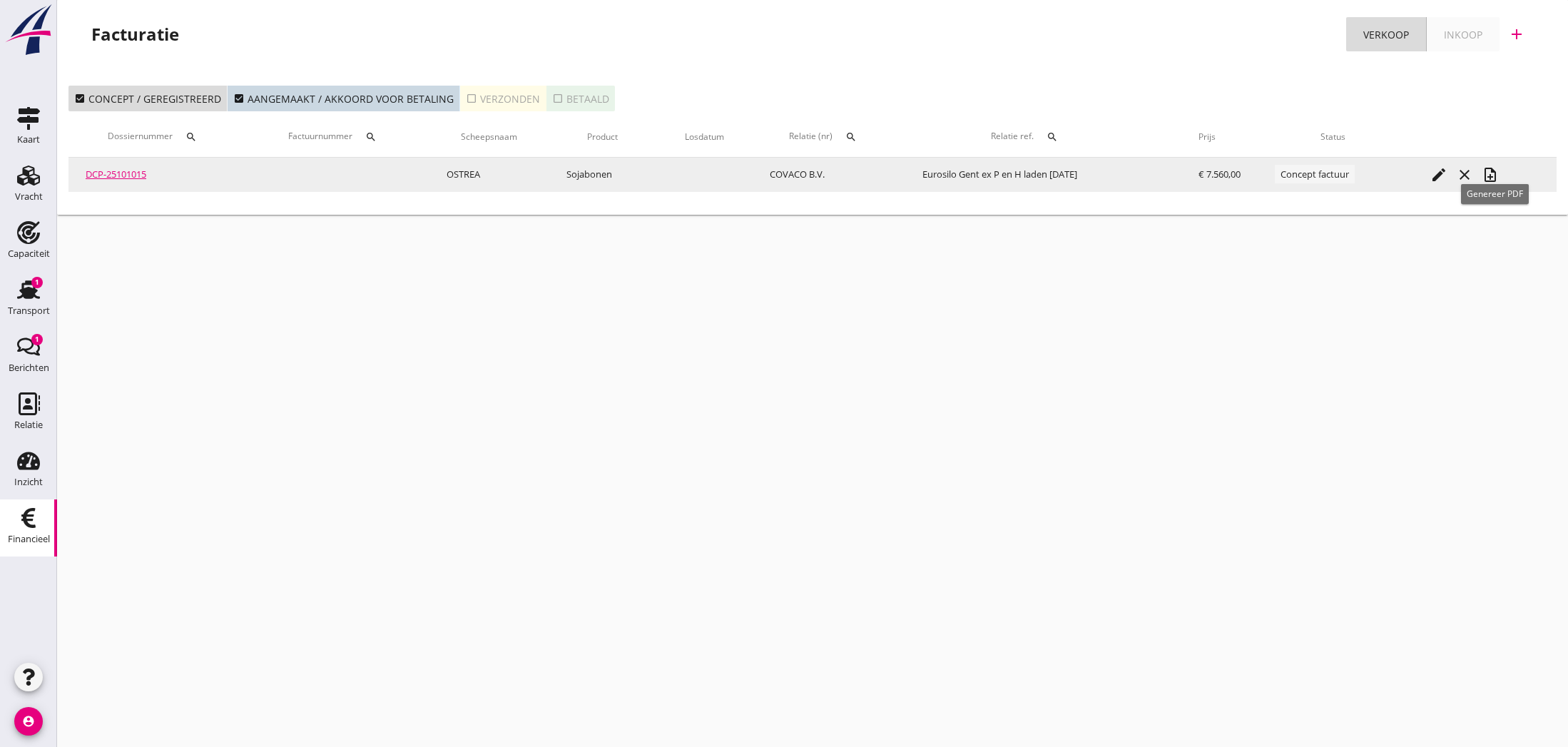
click at [1489, 179] on icon "note_add" at bounding box center [1490, 175] width 17 height 17
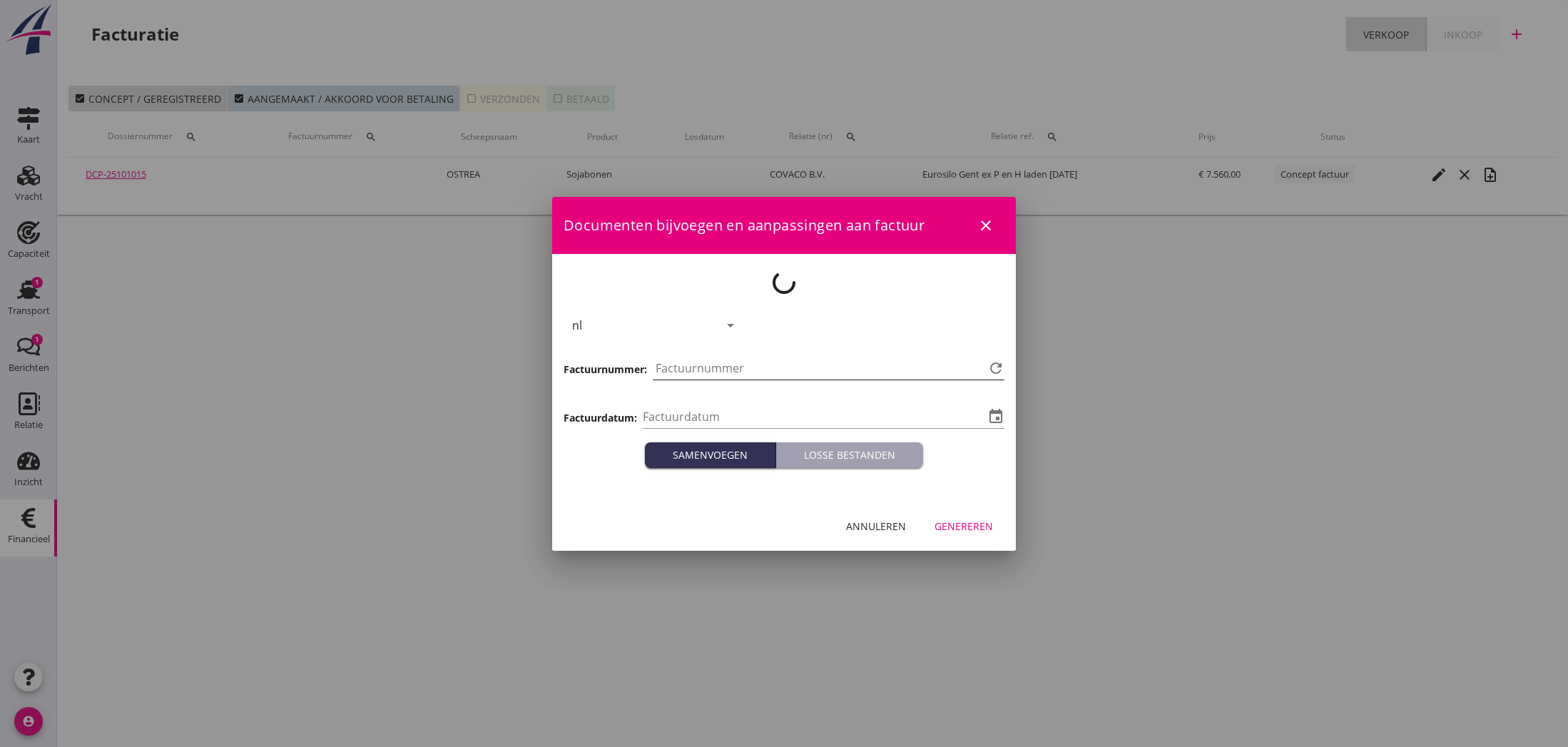
type input "[DATE]"
type input "820"
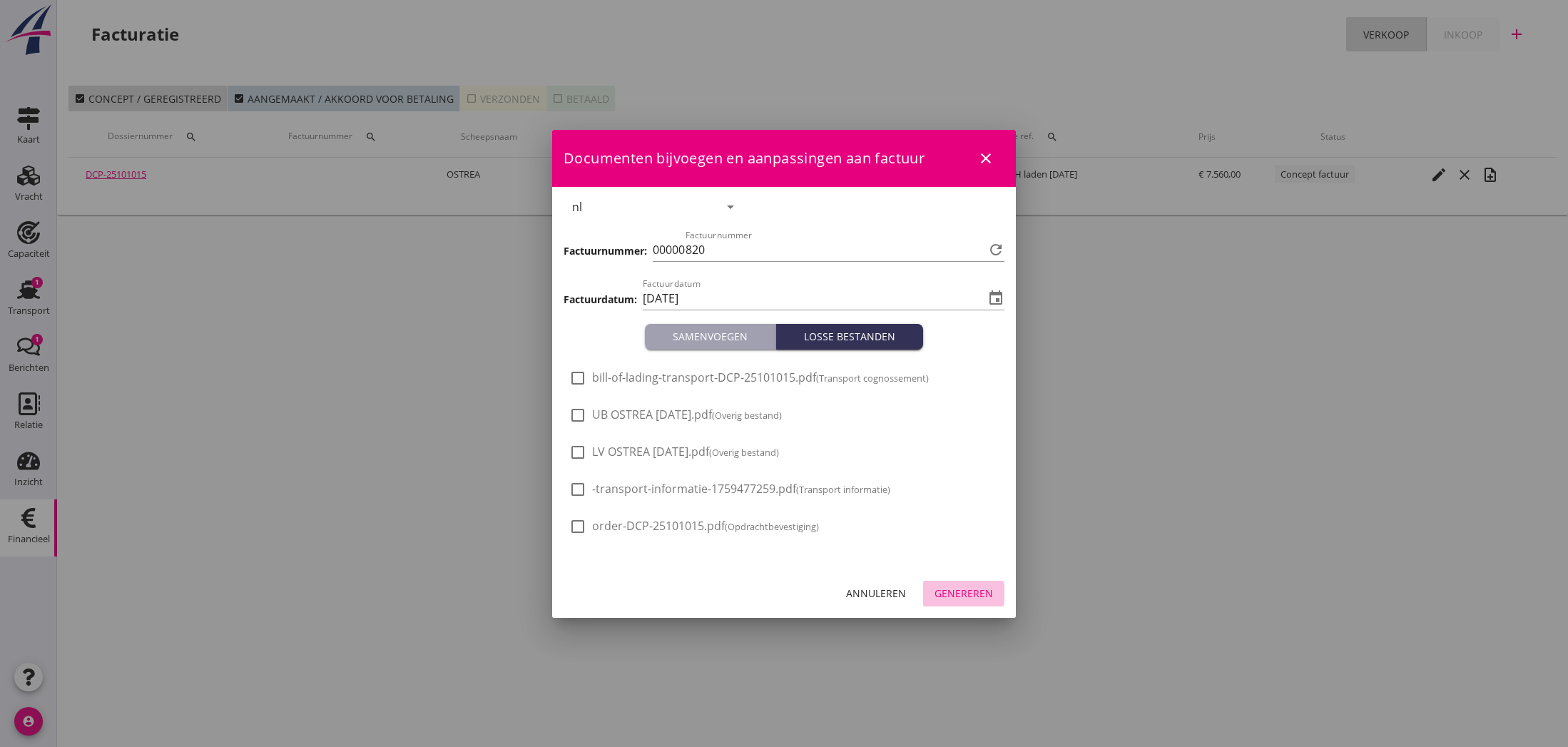
click at [965, 592] on div "Genereren" at bounding box center [964, 593] width 58 height 15
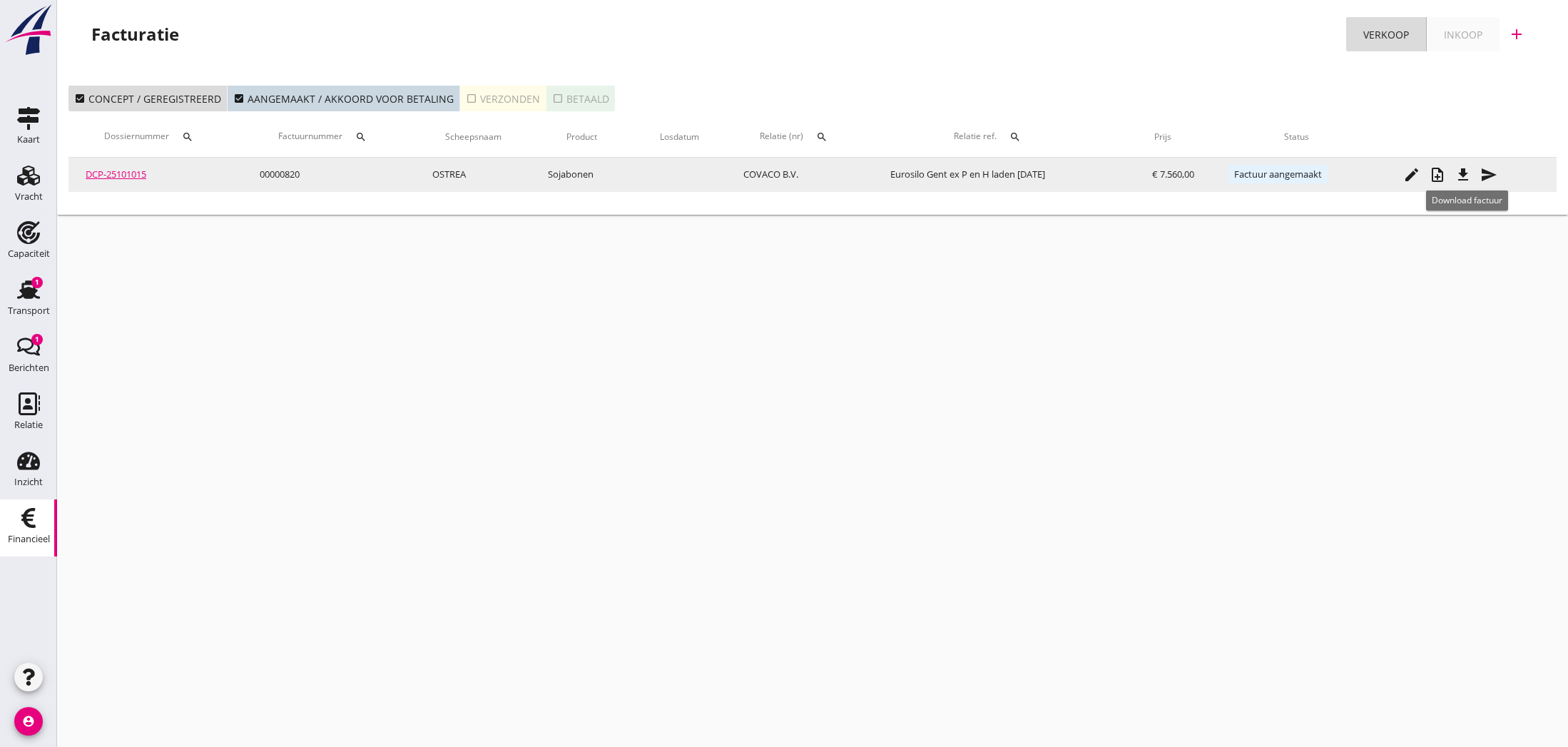
click at [1468, 176] on icon "file_download" at bounding box center [1463, 175] width 17 height 17
click at [1490, 175] on icon "send" at bounding box center [1489, 175] width 17 height 17
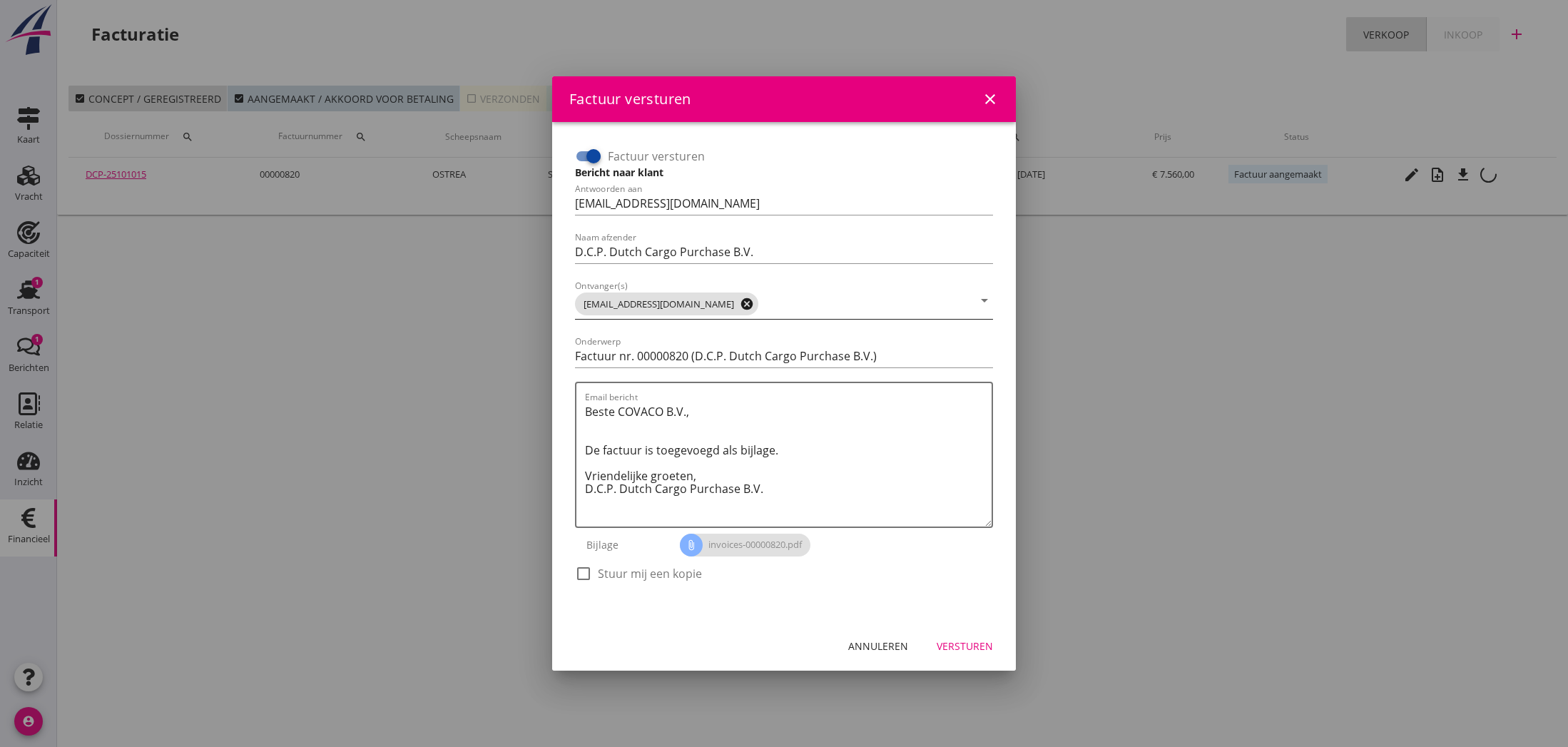
click at [740, 304] on icon "cancel" at bounding box center [747, 304] width 15 height 15
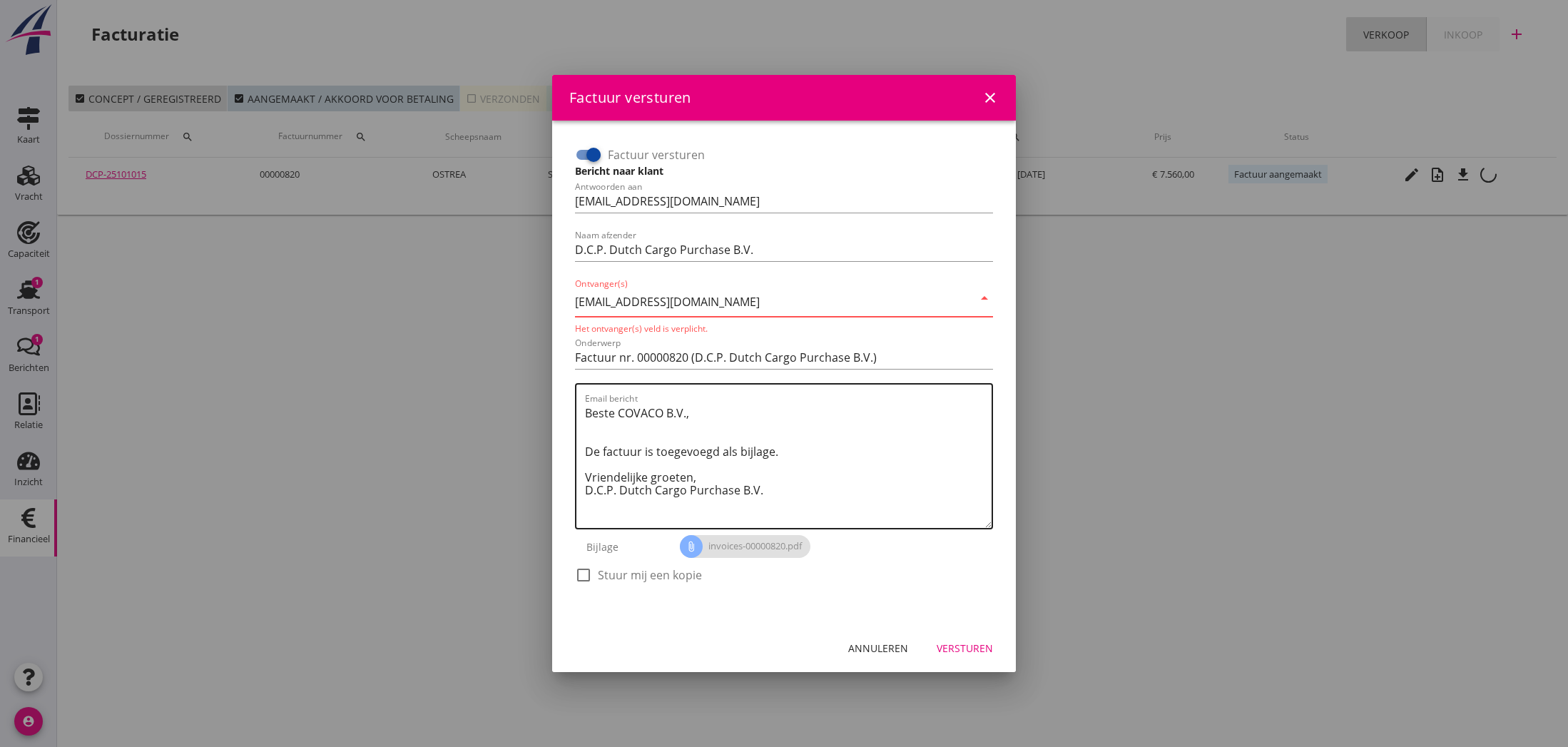
type input "[EMAIL_ADDRESS][DOMAIN_NAME]"
click at [782, 482] on textarea "Beste COVACO B.V., De factuur is toegevoegd als bijlage. Vriendelijke groeten, …" at bounding box center [788, 465] width 407 height 126
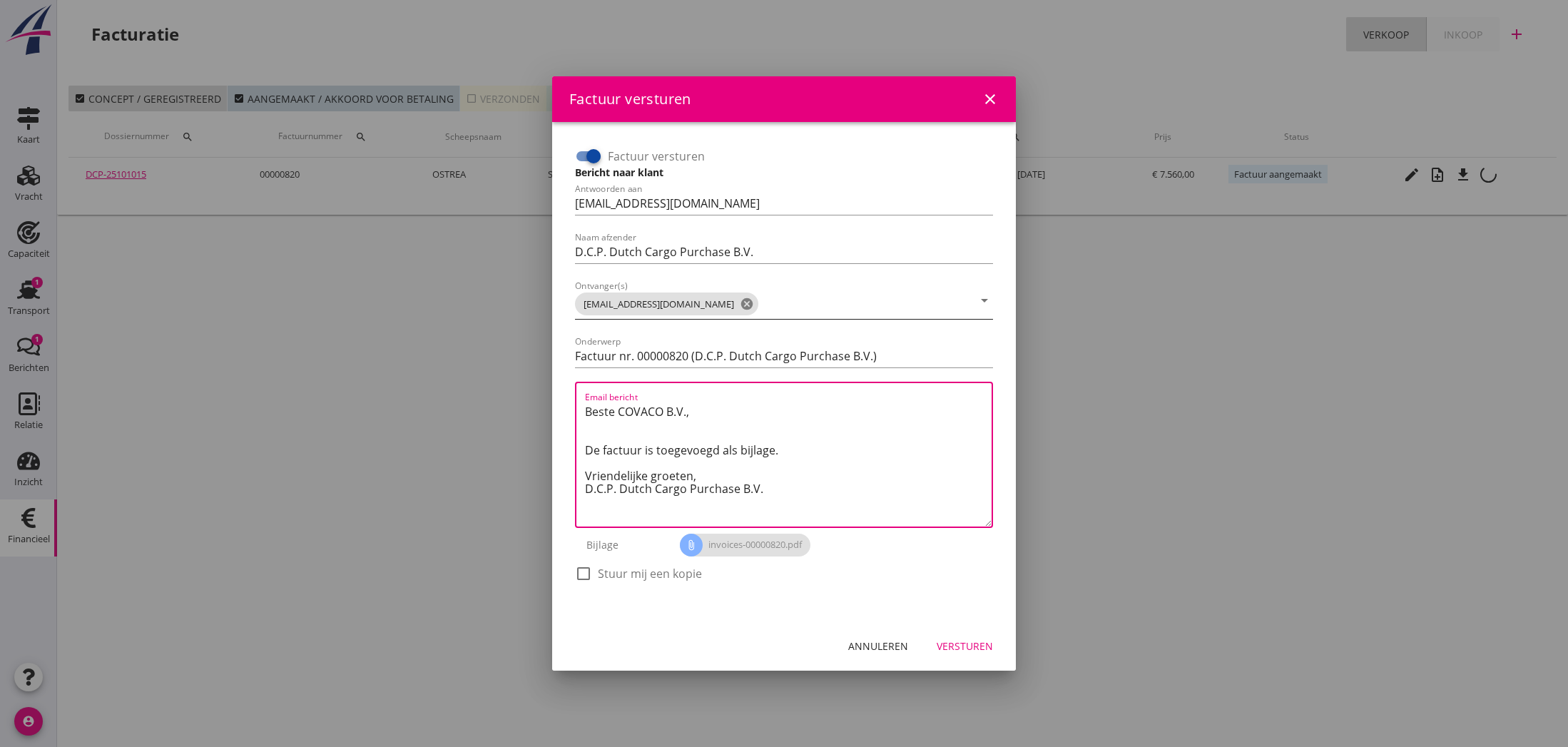
click at [959, 648] on div "Versturen" at bounding box center [965, 646] width 57 height 15
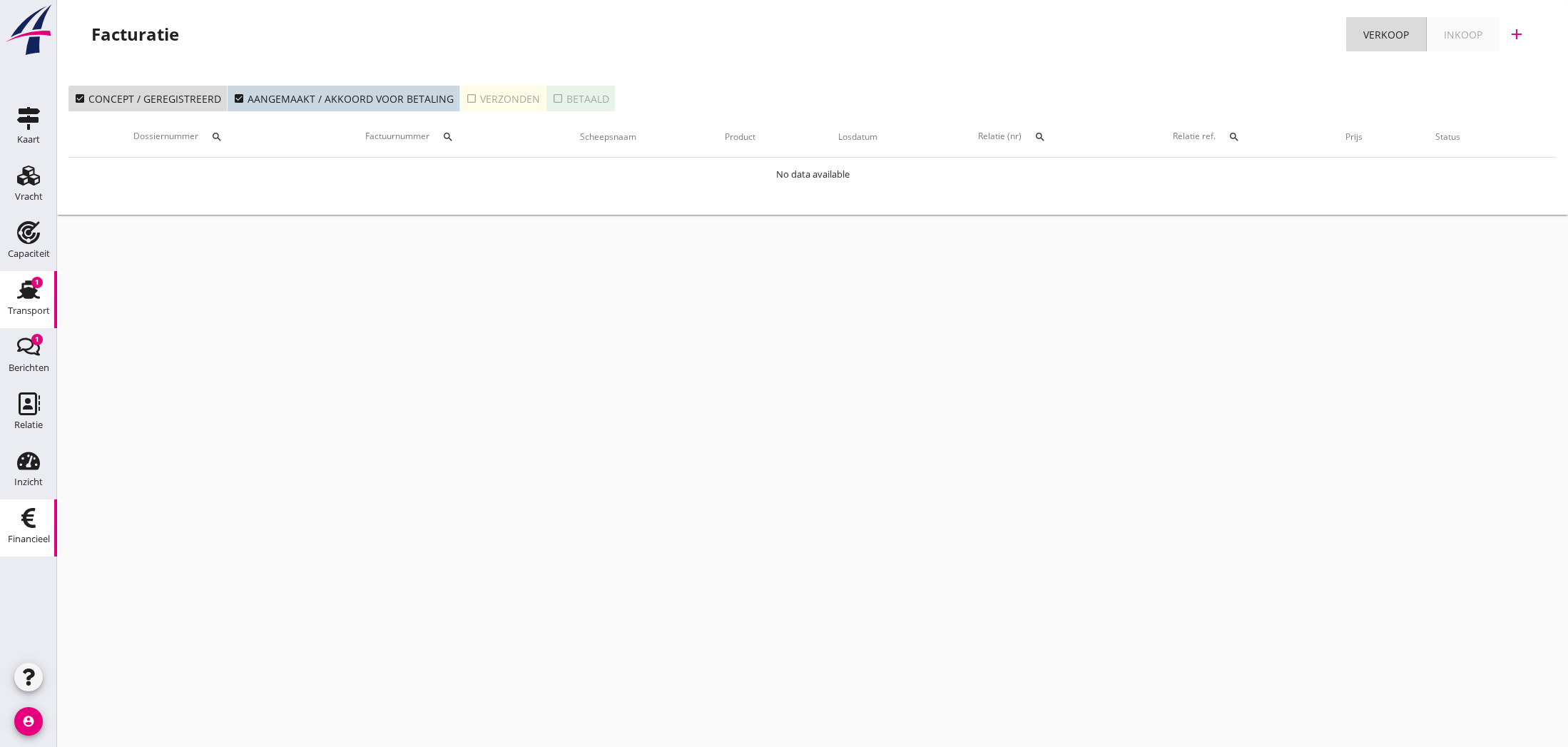
click at [27, 293] on use at bounding box center [28, 289] width 23 height 19
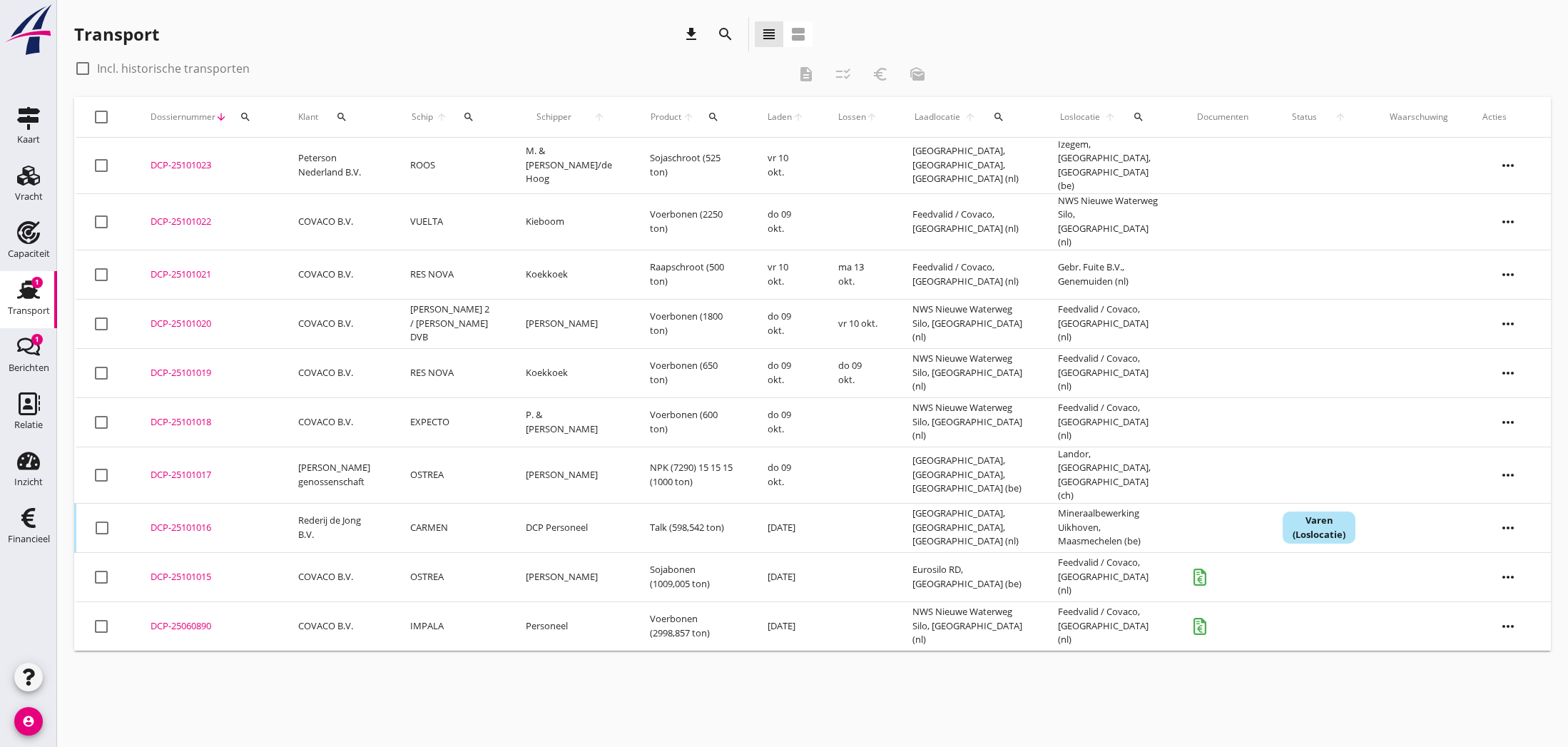
click at [168, 570] on div "DCP-25101015" at bounding box center [207, 577] width 113 height 15
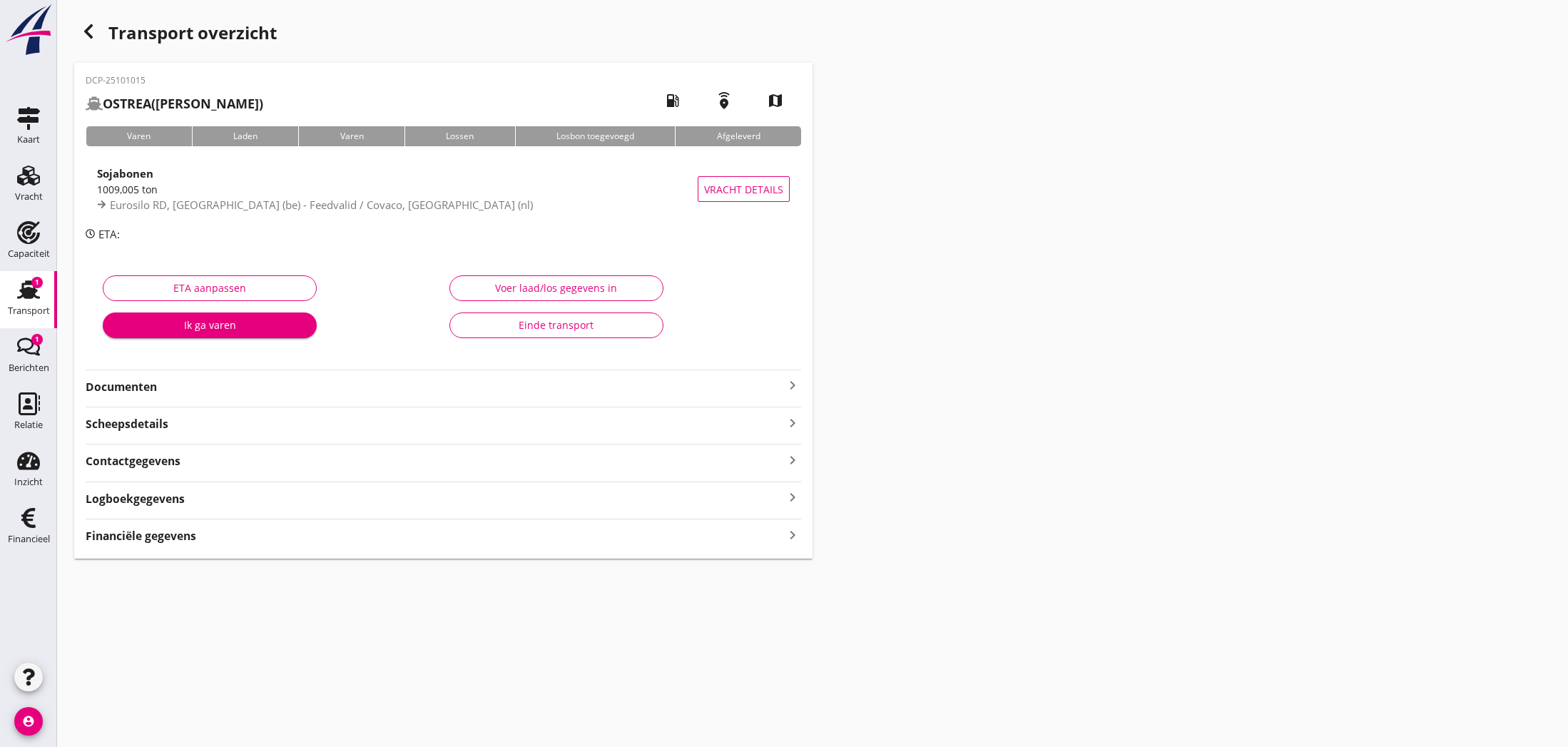
click at [586, 326] on div "Einde transport" at bounding box center [556, 325] width 190 height 15
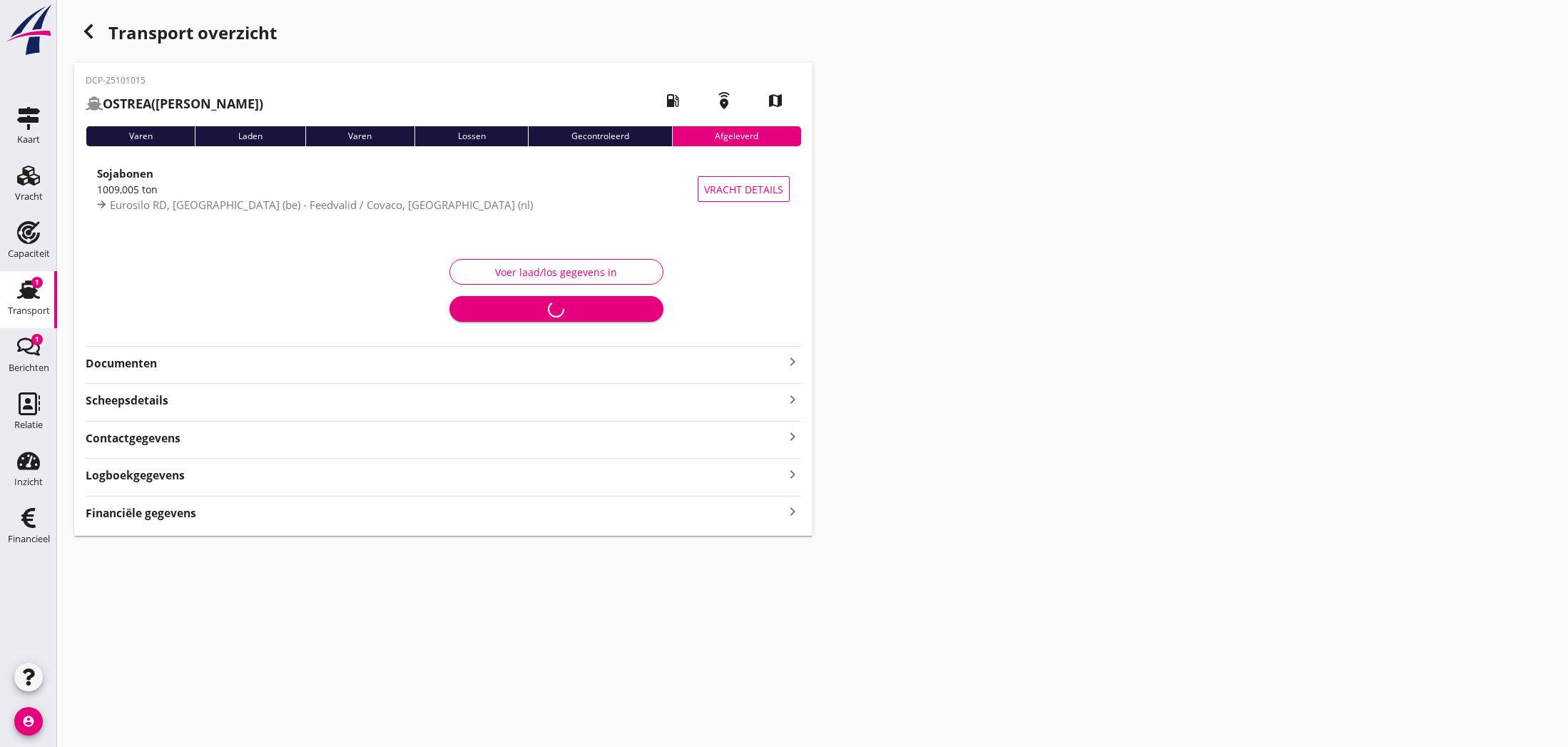
click at [90, 27] on use "button" at bounding box center [88, 32] width 9 height 15
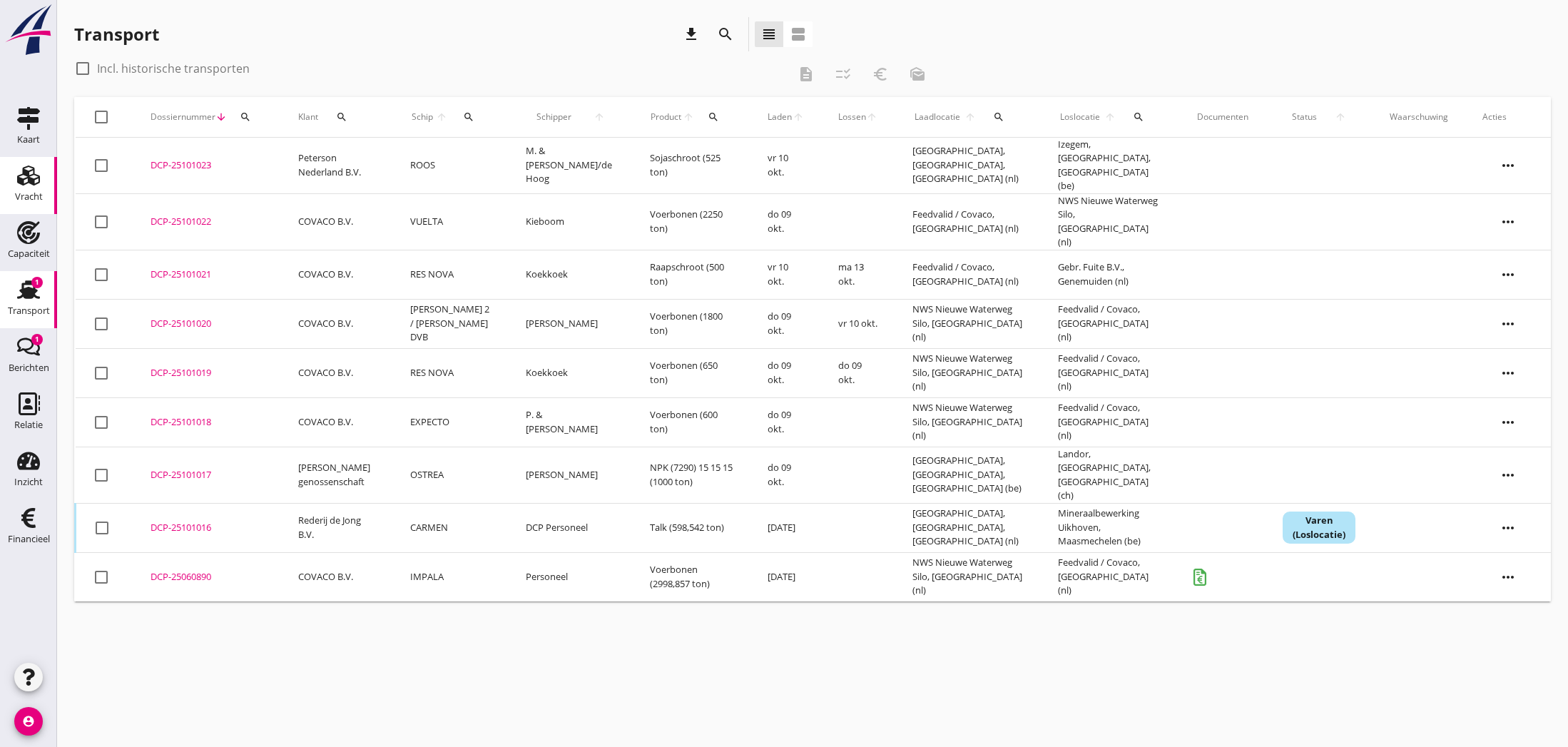
click at [36, 177] on icon "Vracht" at bounding box center [28, 175] width 23 height 23
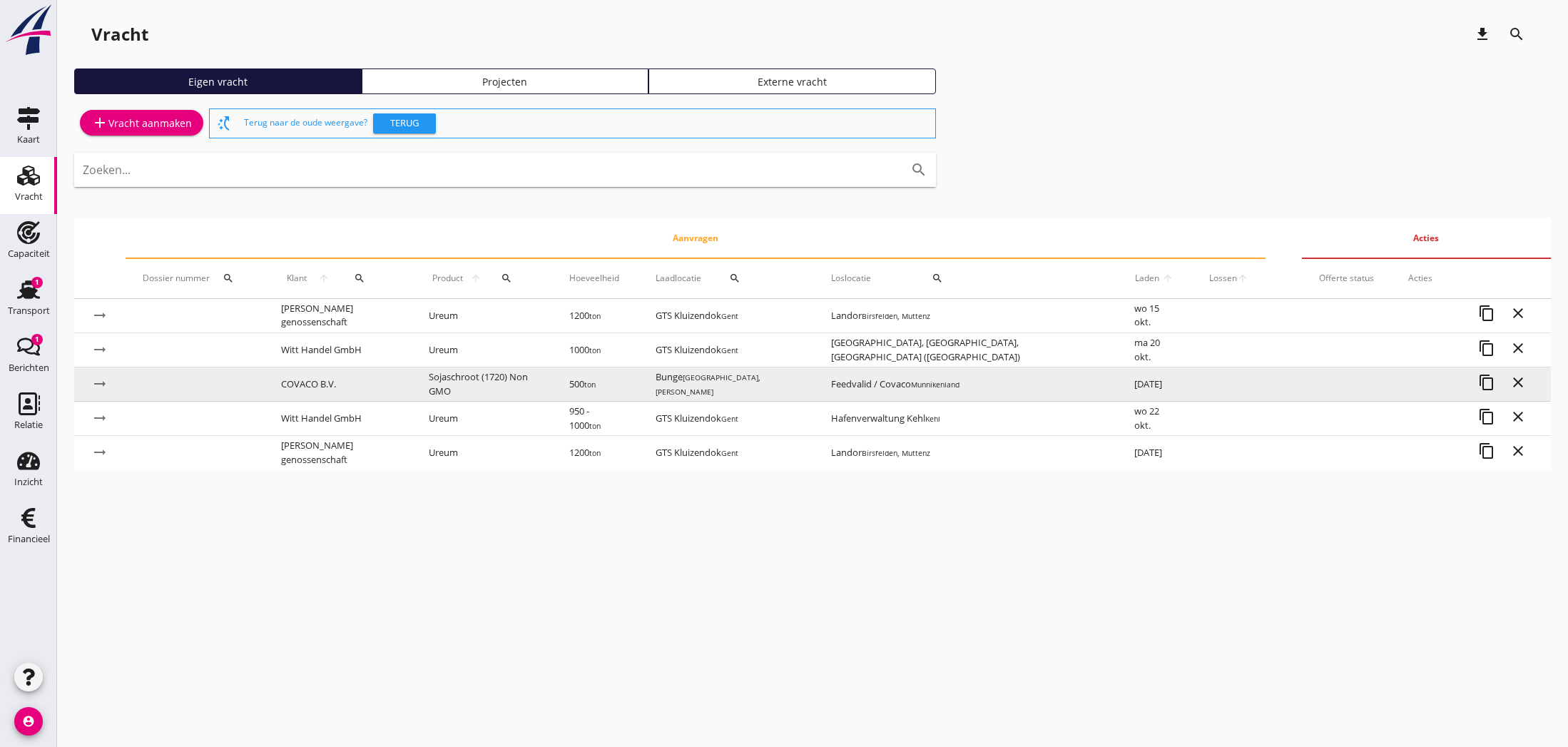
click at [509, 386] on td "Sojaschroot (1720) Non GMO" at bounding box center [482, 384] width 141 height 34
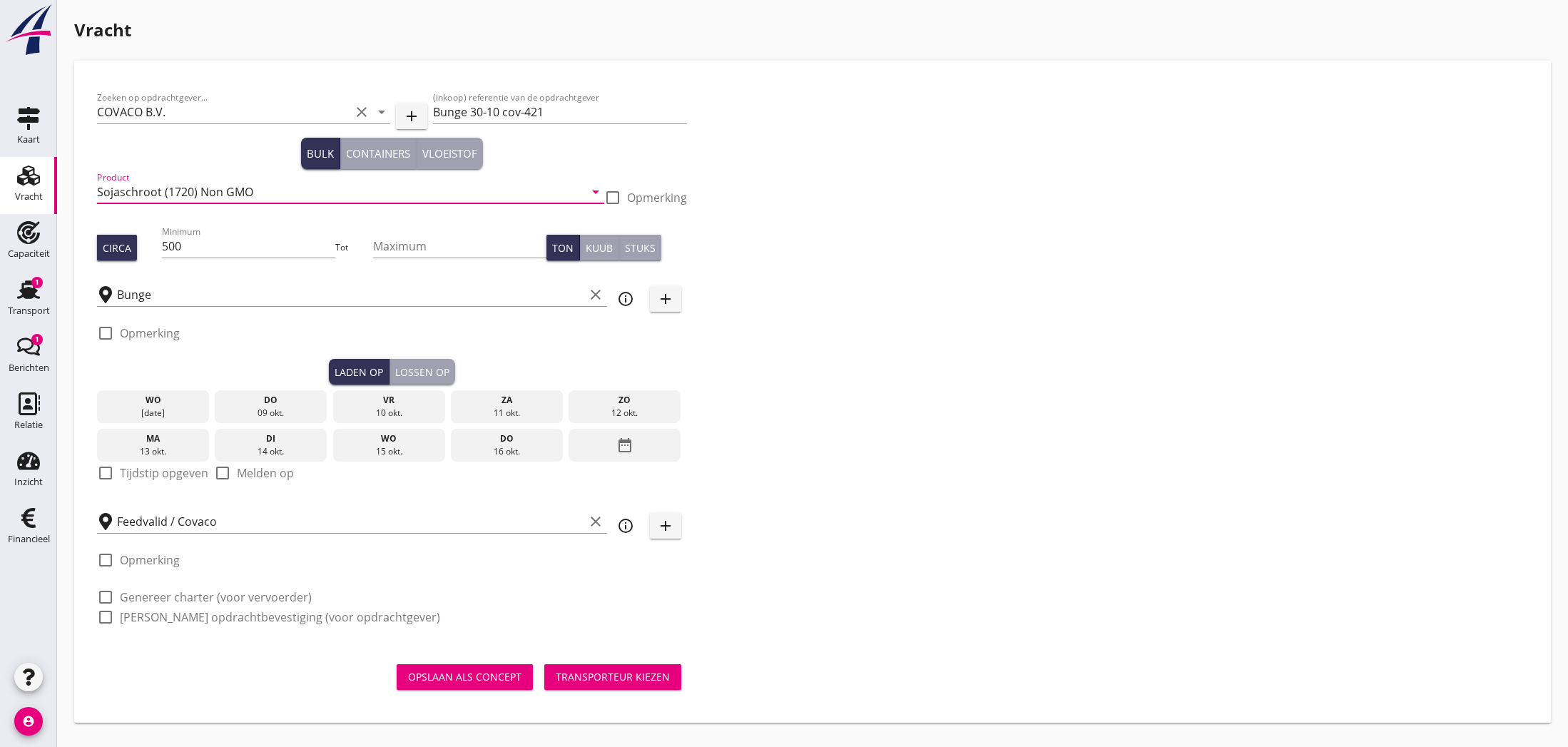
click at [382, 197] on input "Sojaschroot (1720) Non GMO" at bounding box center [340, 192] width 488 height 23
type input "Sojaschroot (1720) Non GMO, HP"
click at [505, 674] on div "Opslaan als concept" at bounding box center [465, 676] width 113 height 15
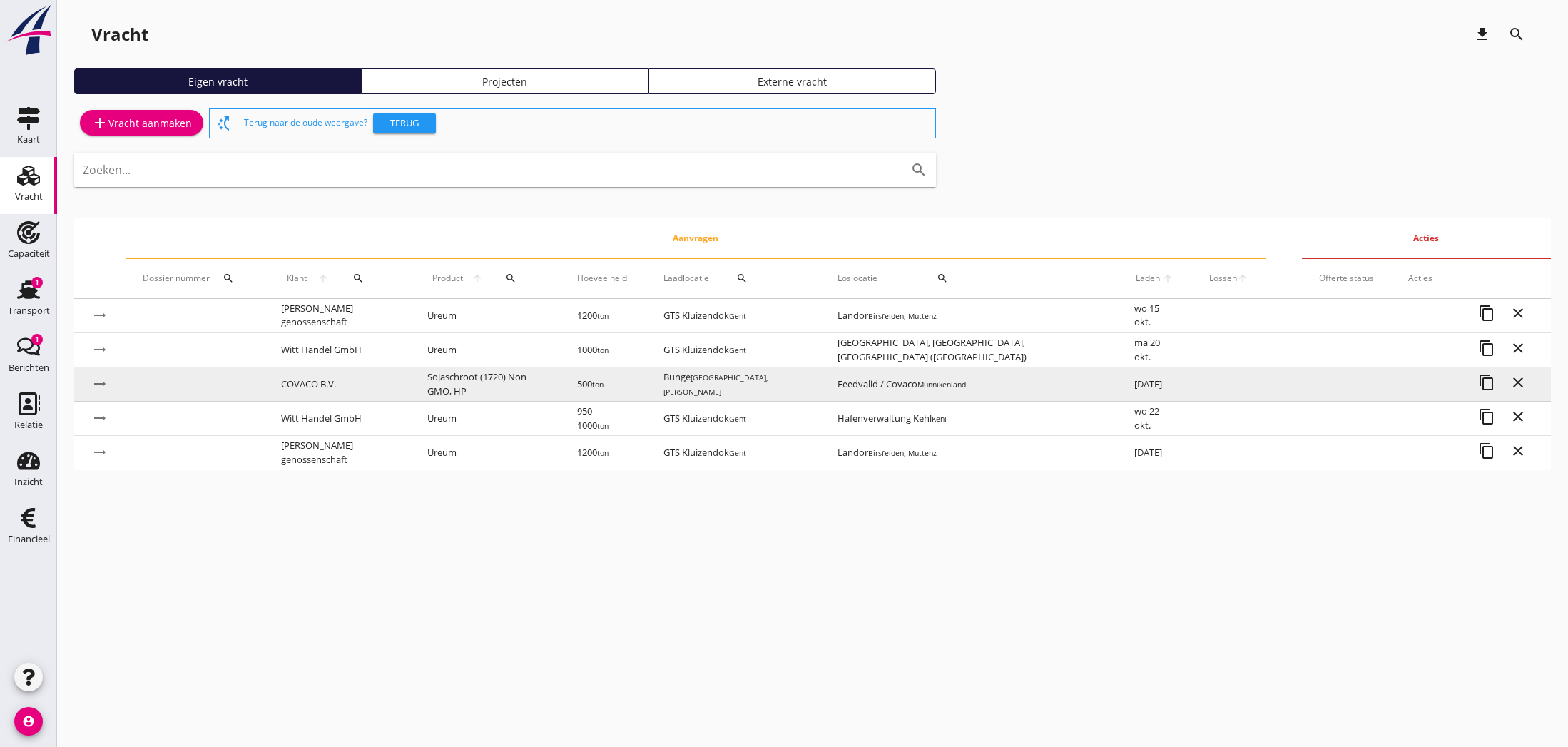
click at [300, 386] on td "COVACO B.V." at bounding box center [336, 384] width 146 height 34
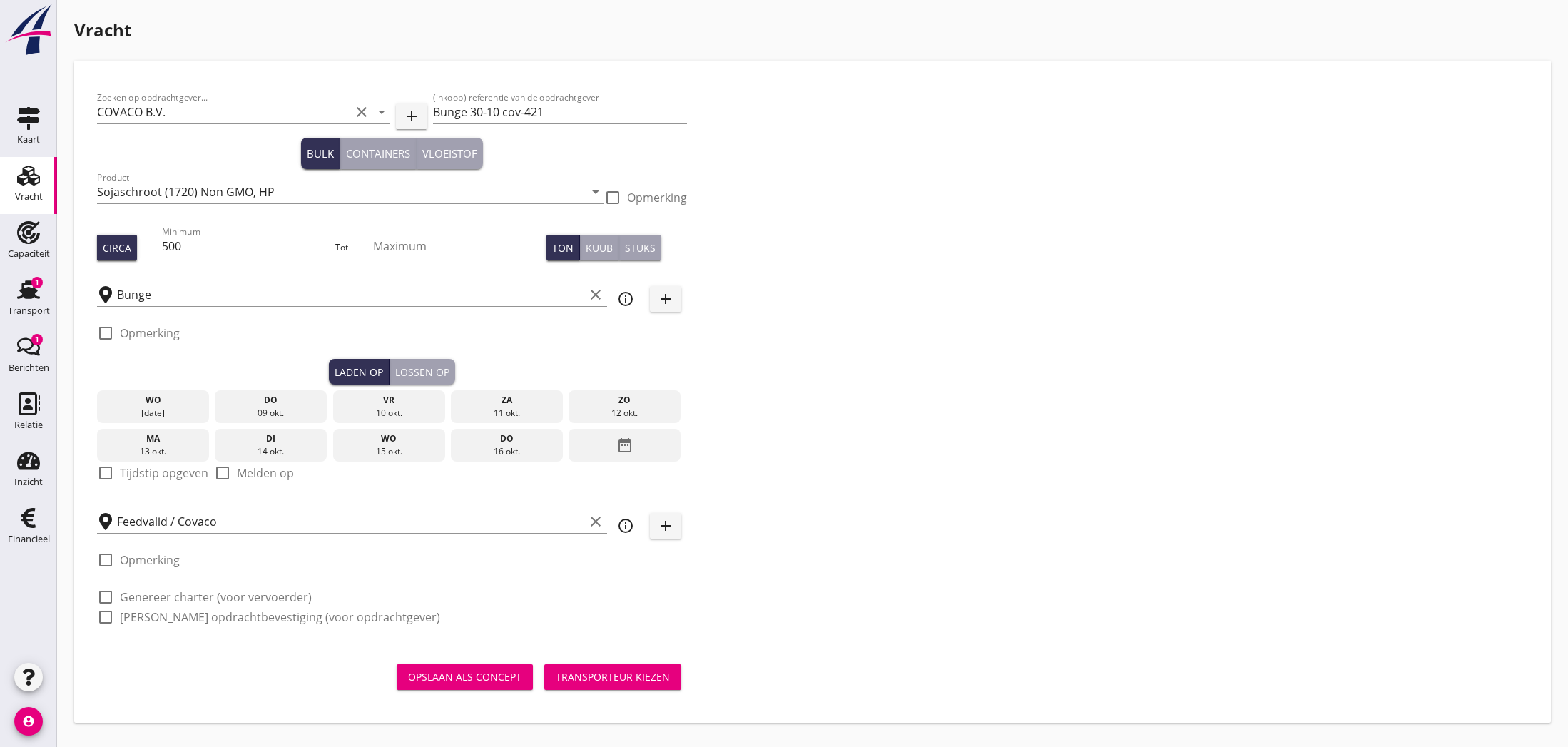
click at [629, 447] on icon "date_range" at bounding box center [624, 445] width 17 height 26
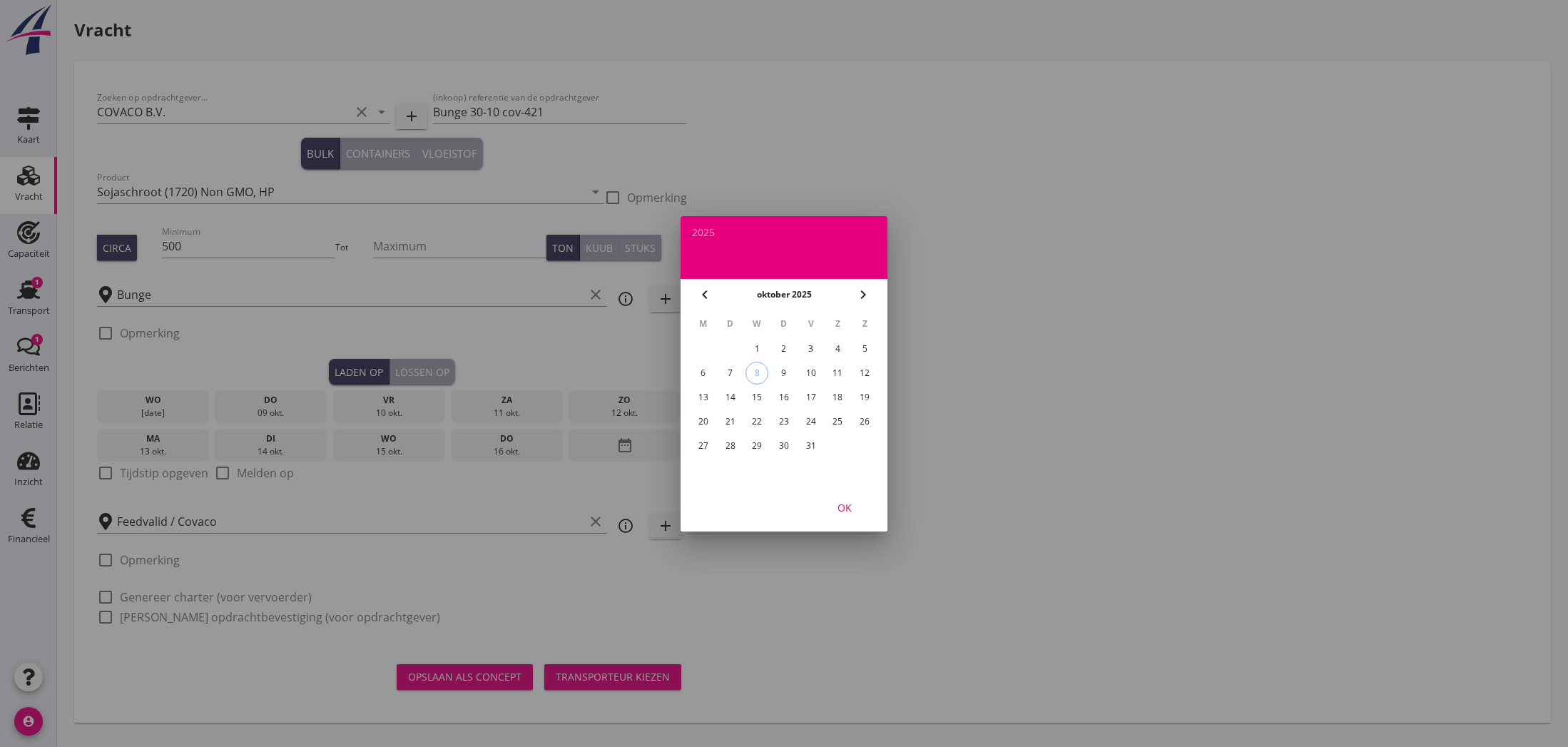
drag, startPoint x: 727, startPoint y: 420, endPoint x: 743, endPoint y: 445, distance: 29.7
click at [727, 420] on div "21" at bounding box center [730, 421] width 23 height 23
click at [846, 509] on div "OK" at bounding box center [844, 507] width 40 height 15
